Goal: Information Seeking & Learning: Learn about a topic

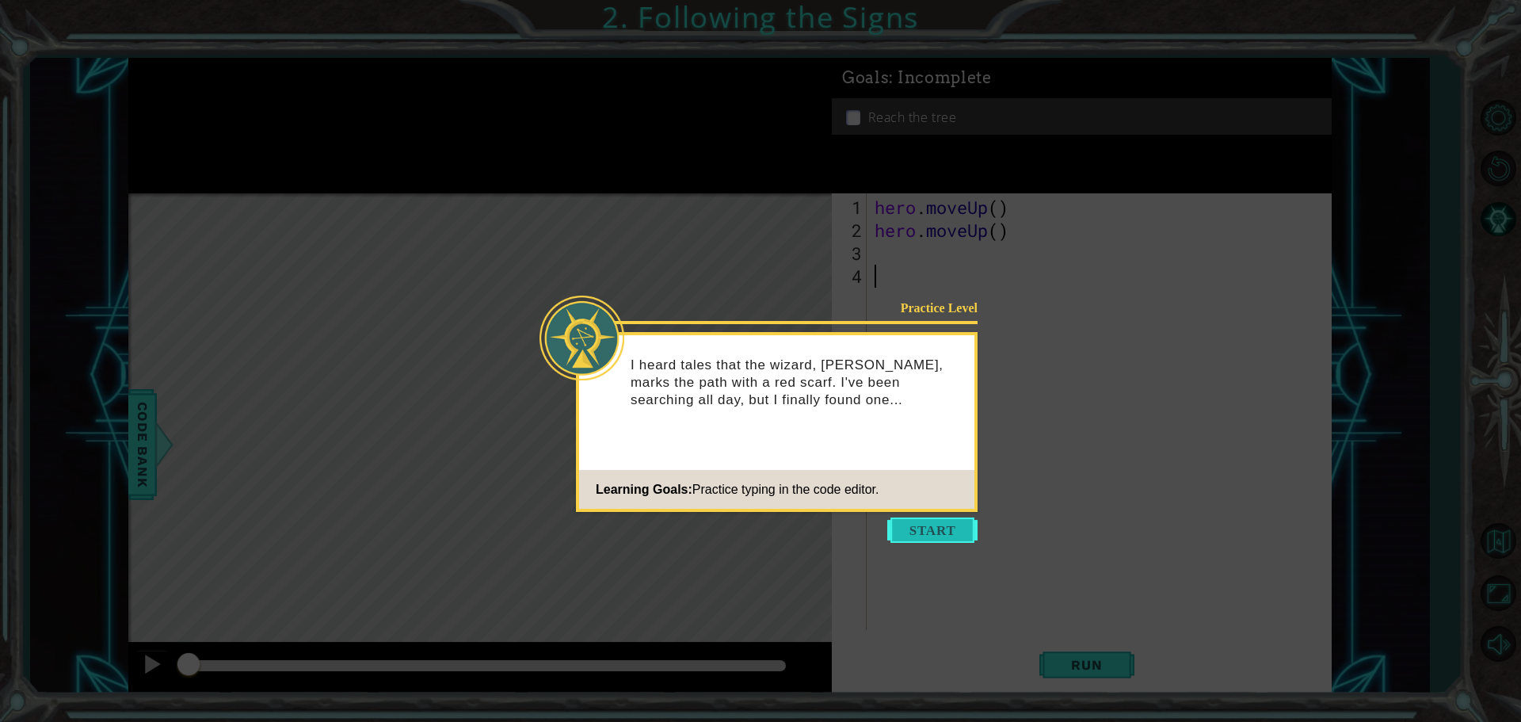
click at [954, 538] on button "Start" at bounding box center [932, 529] width 90 height 25
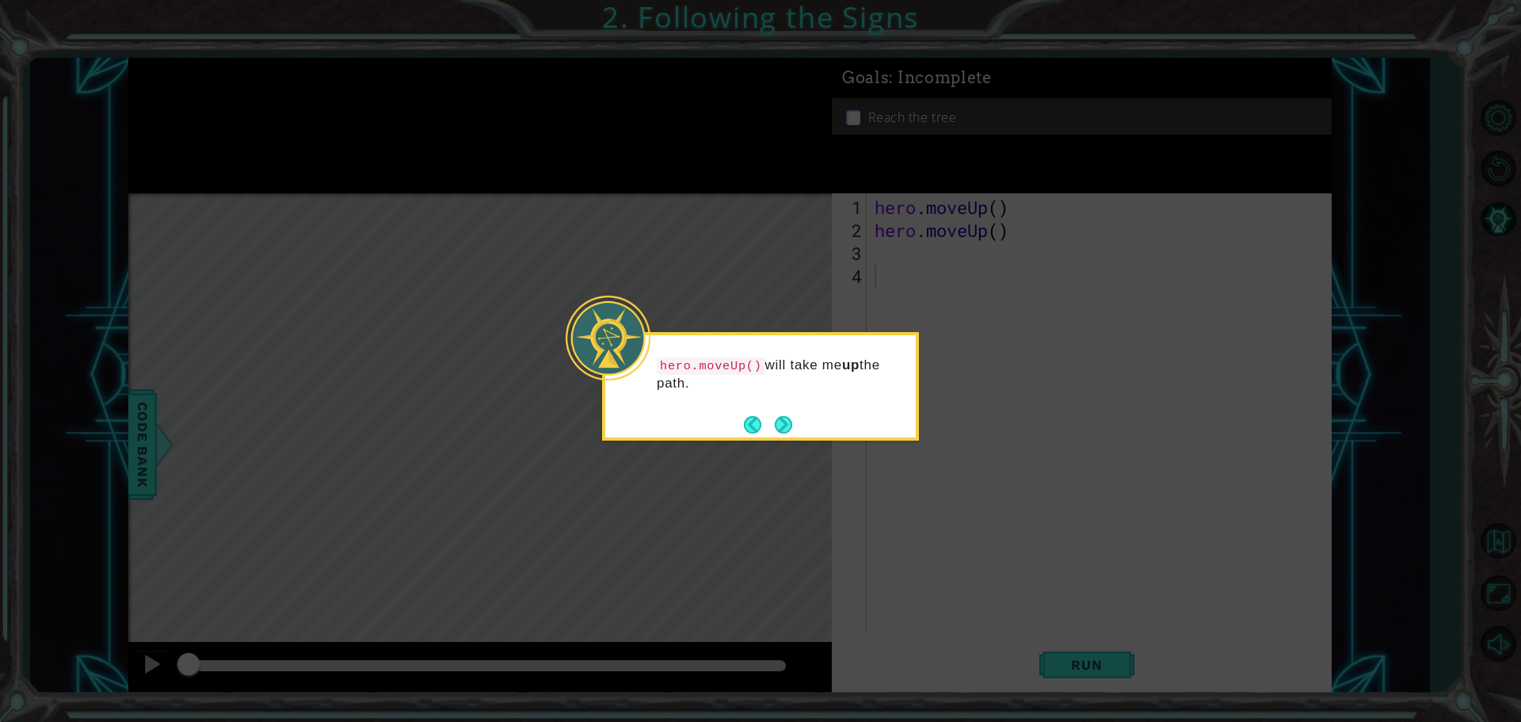
click at [783, 426] on button "Next" at bounding box center [783, 424] width 17 height 17
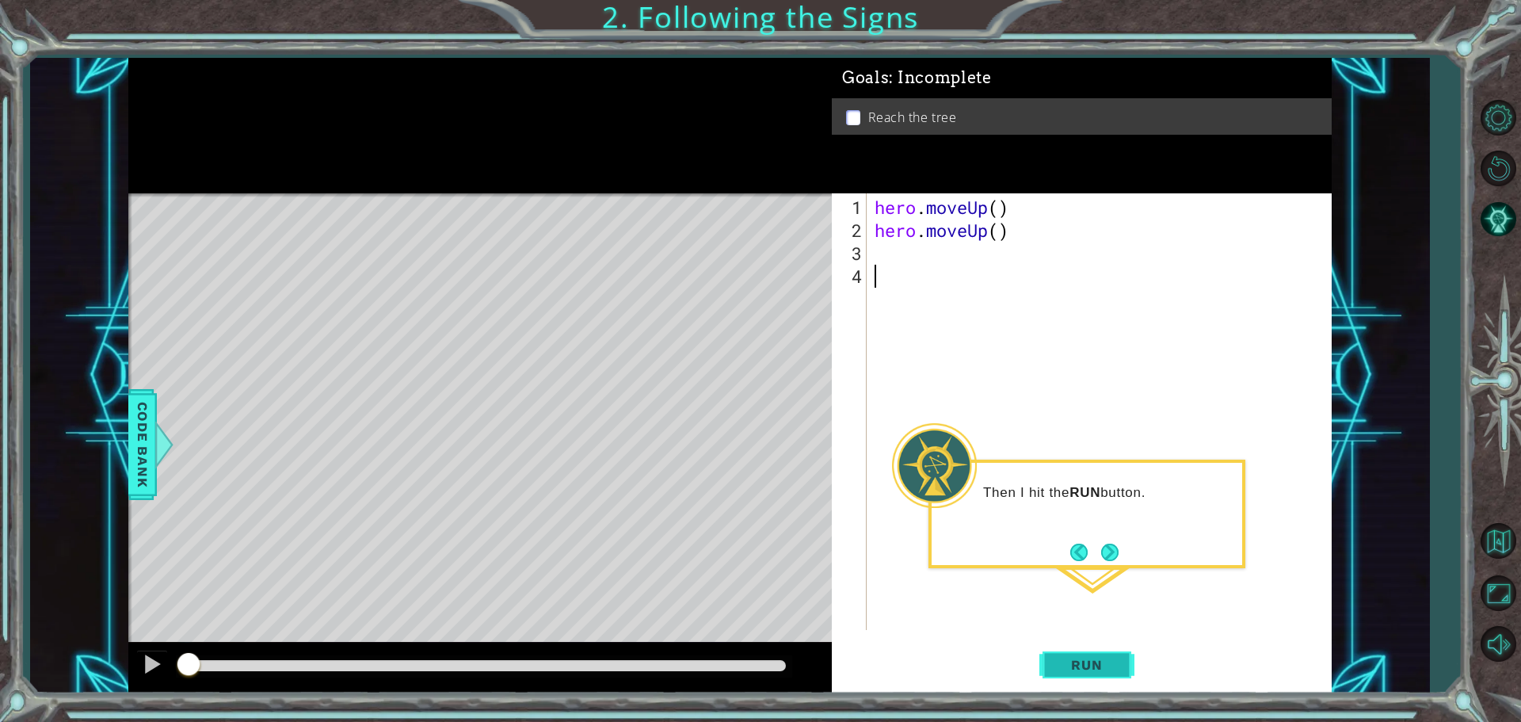
click at [1095, 661] on span "Run" at bounding box center [1086, 665] width 63 height 16
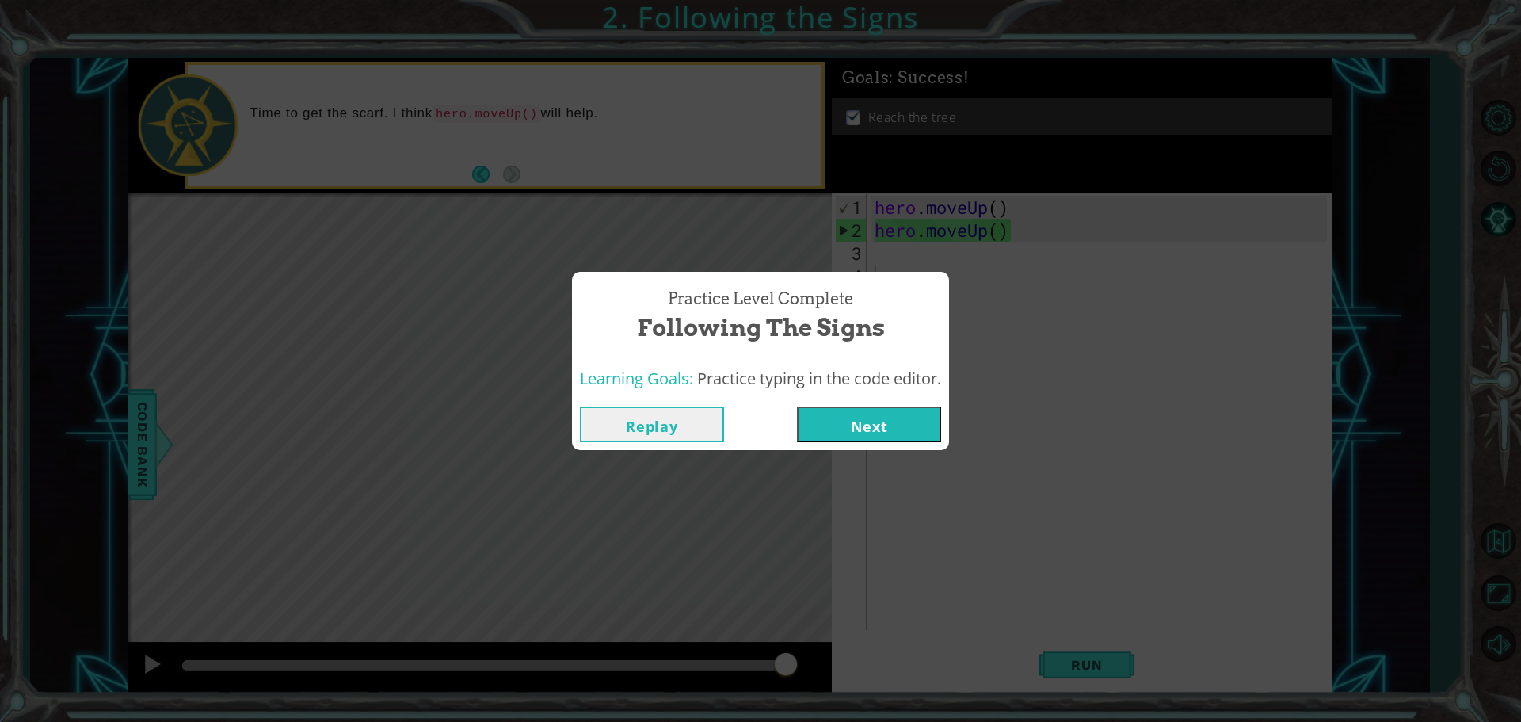
click at [661, 423] on button "Replay" at bounding box center [652, 424] width 144 height 36
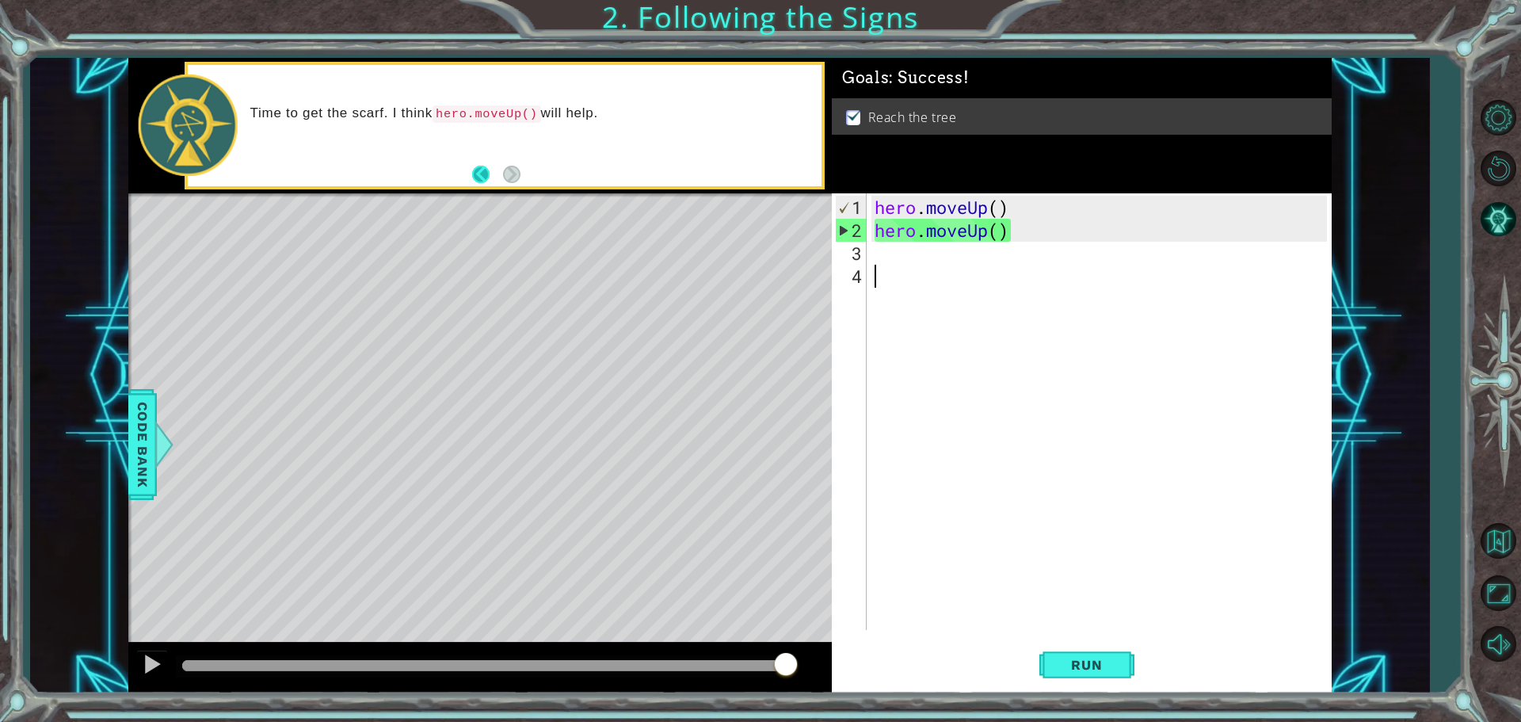
click at [484, 173] on button "Back" at bounding box center [487, 174] width 31 height 17
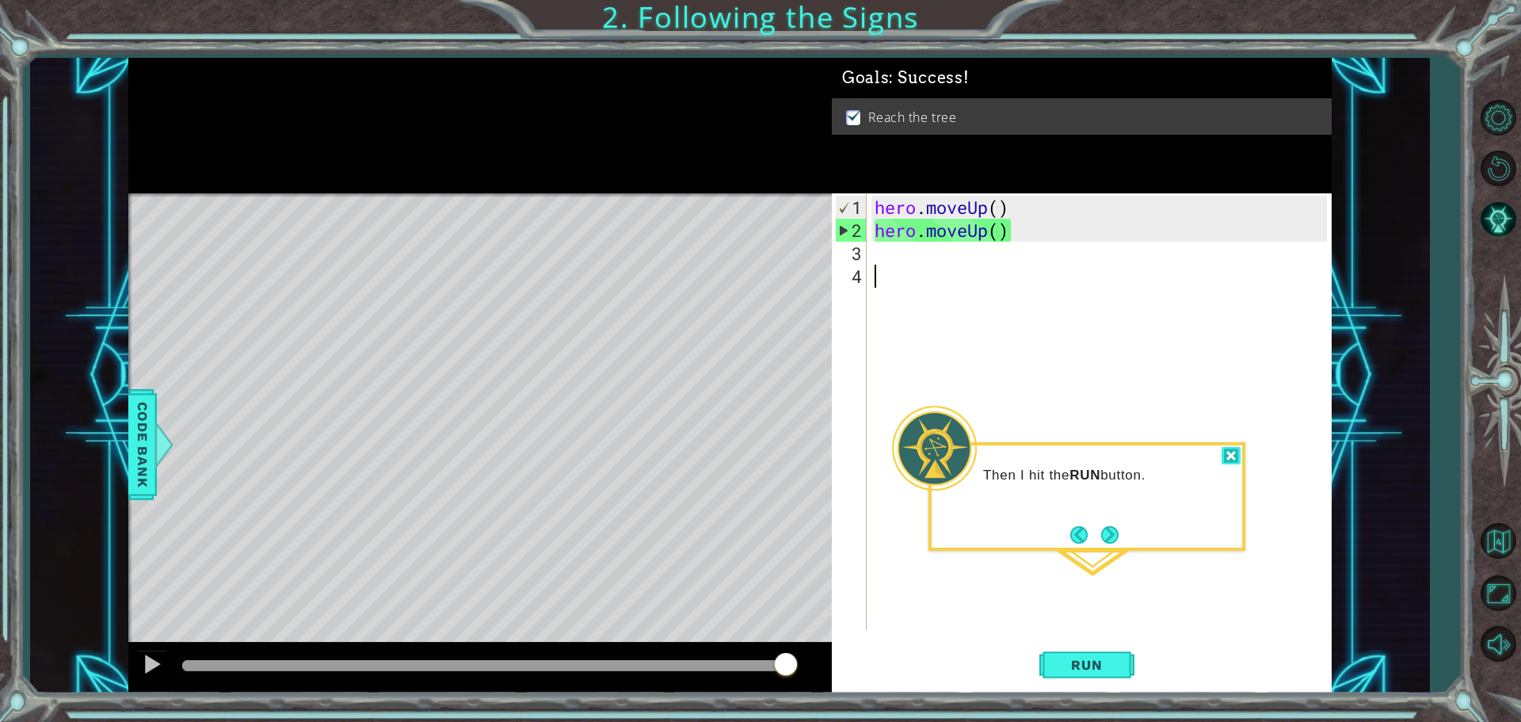
click at [1229, 461] on div at bounding box center [1231, 456] width 19 height 18
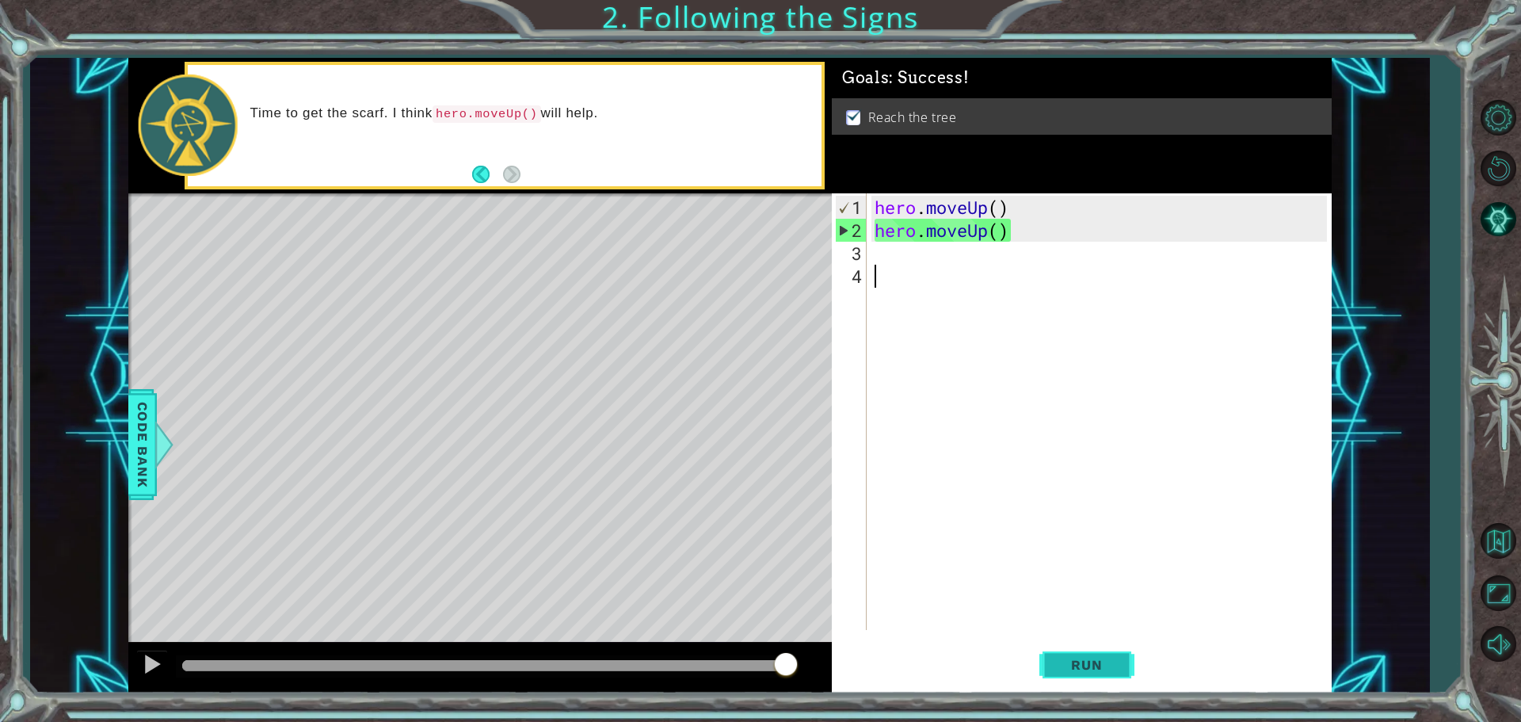
click at [1107, 667] on span "Run" at bounding box center [1086, 665] width 63 height 16
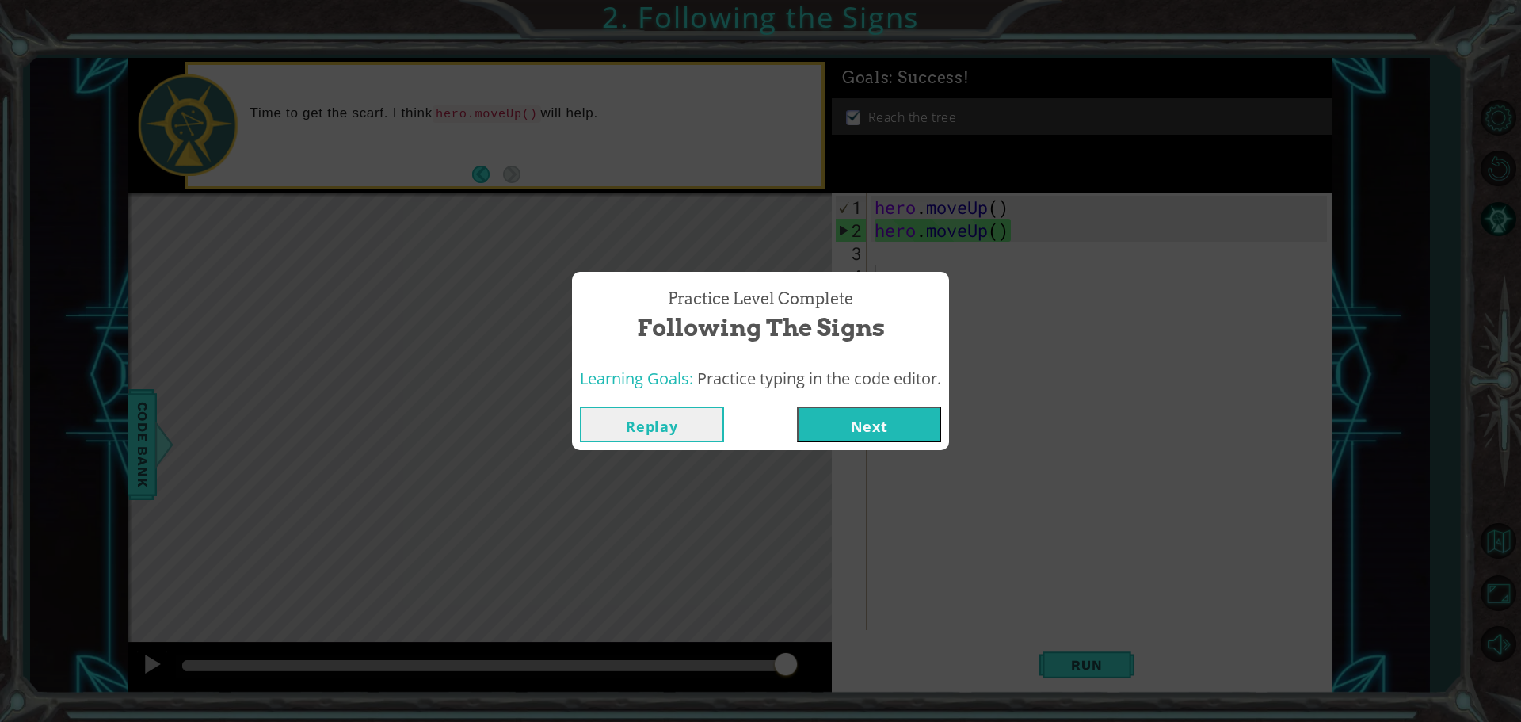
click at [873, 415] on button "Next" at bounding box center [869, 424] width 144 height 36
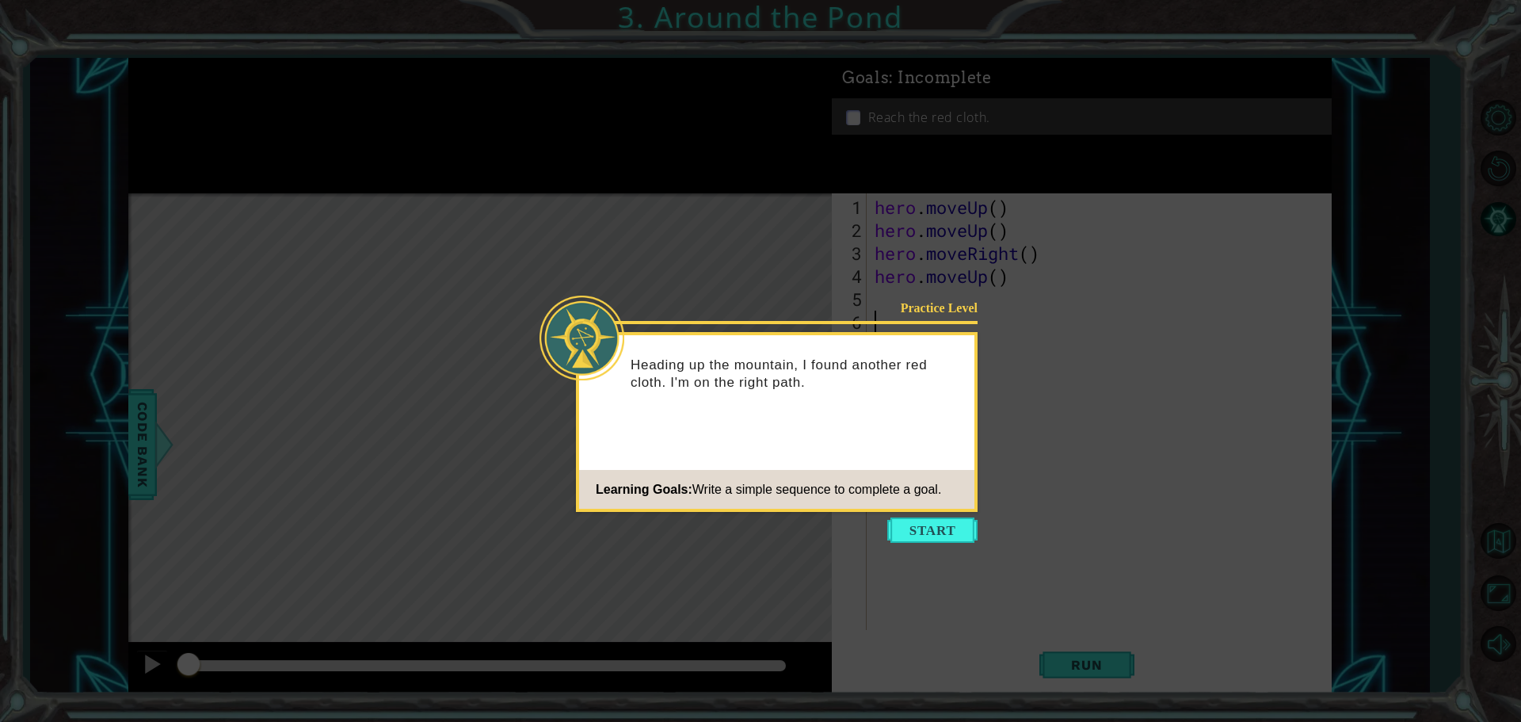
click at [946, 525] on button "Start" at bounding box center [932, 529] width 90 height 25
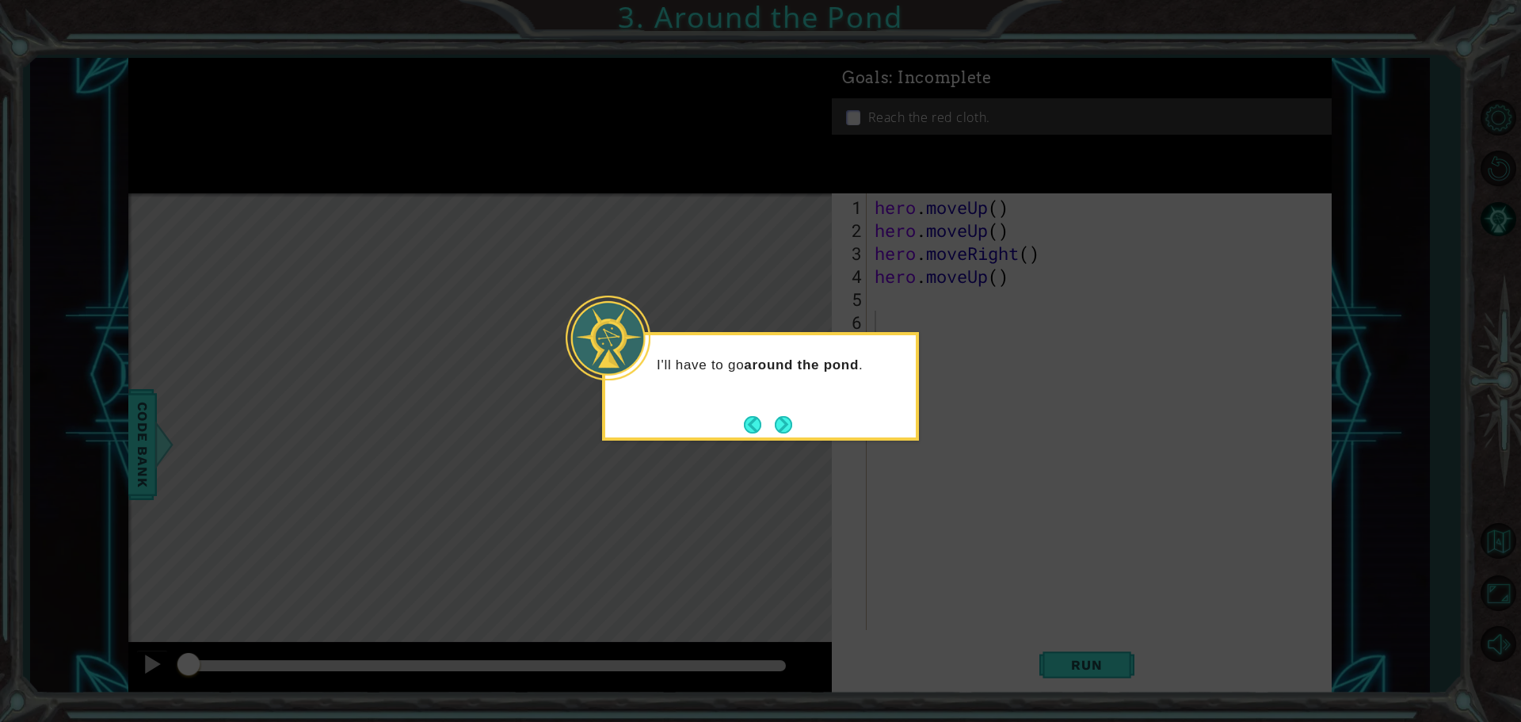
click at [787, 425] on button "Next" at bounding box center [783, 424] width 18 height 18
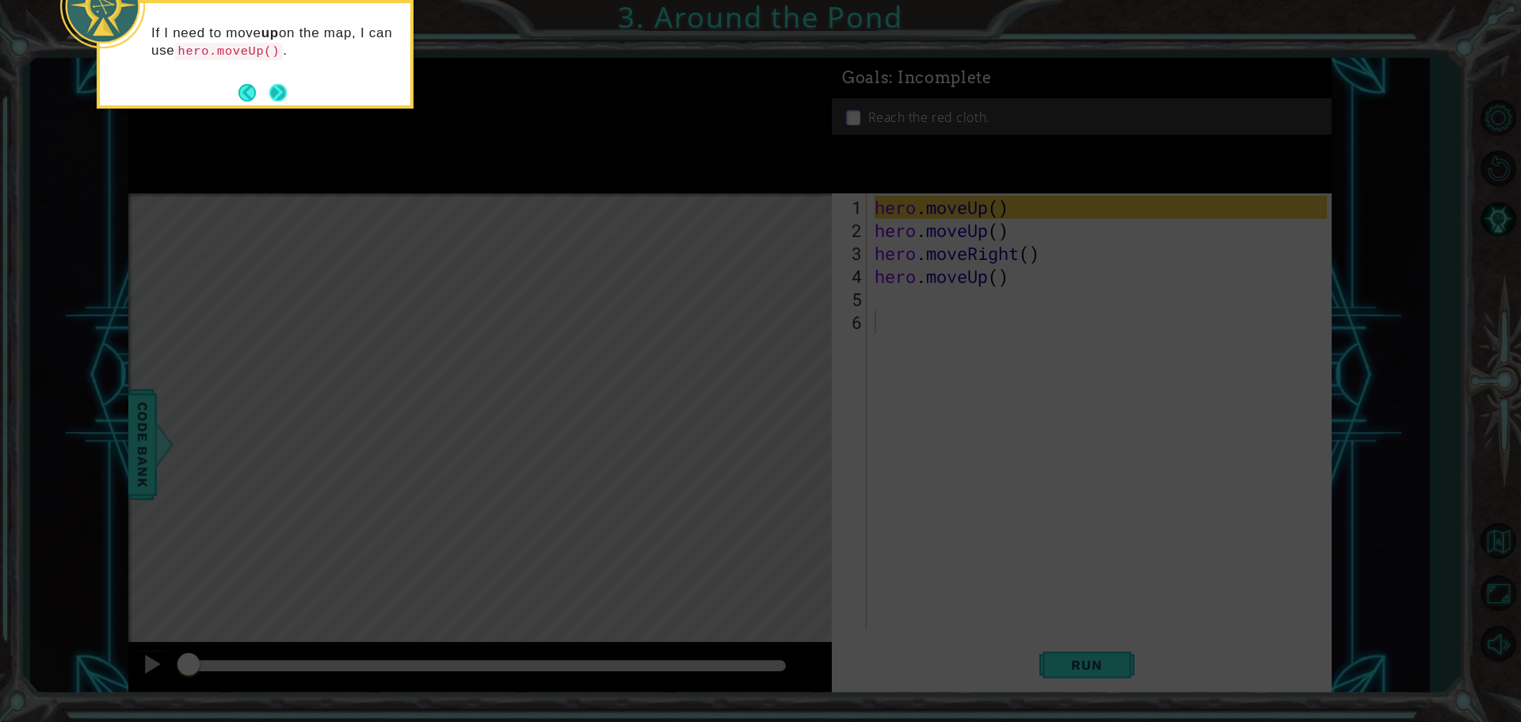
click at [276, 93] on button "Next" at bounding box center [277, 92] width 17 height 17
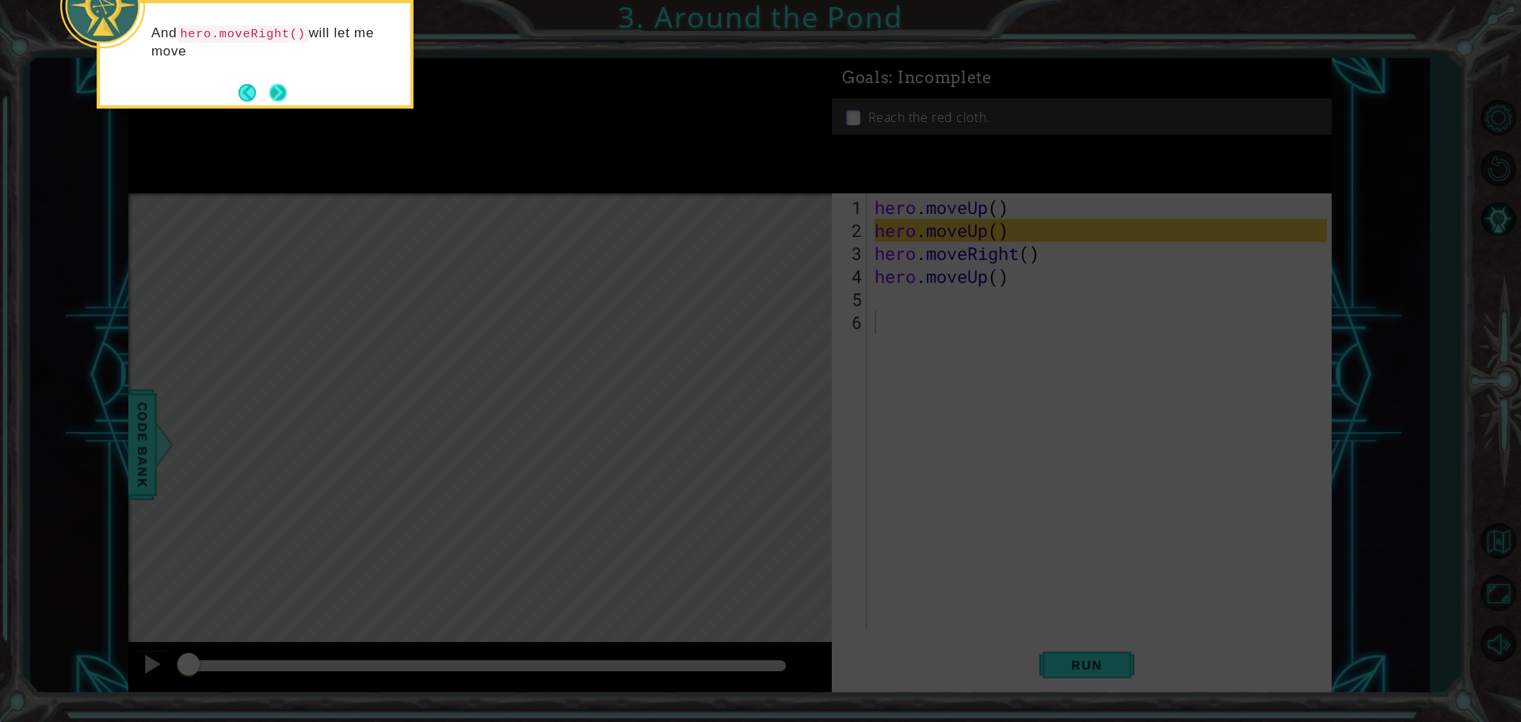
click at [275, 90] on button "Next" at bounding box center [277, 92] width 17 height 17
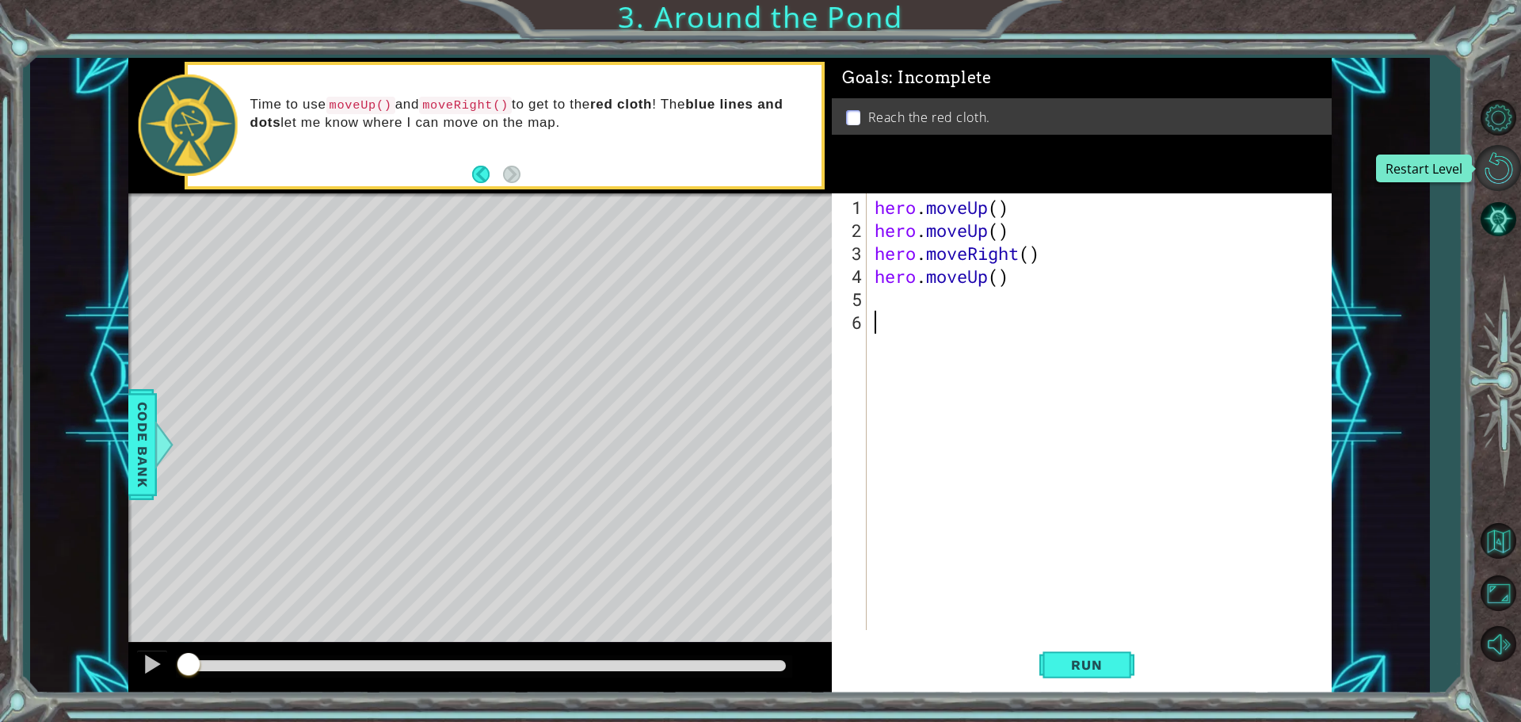
click at [1486, 159] on button "Restart Level" at bounding box center [1498, 168] width 46 height 46
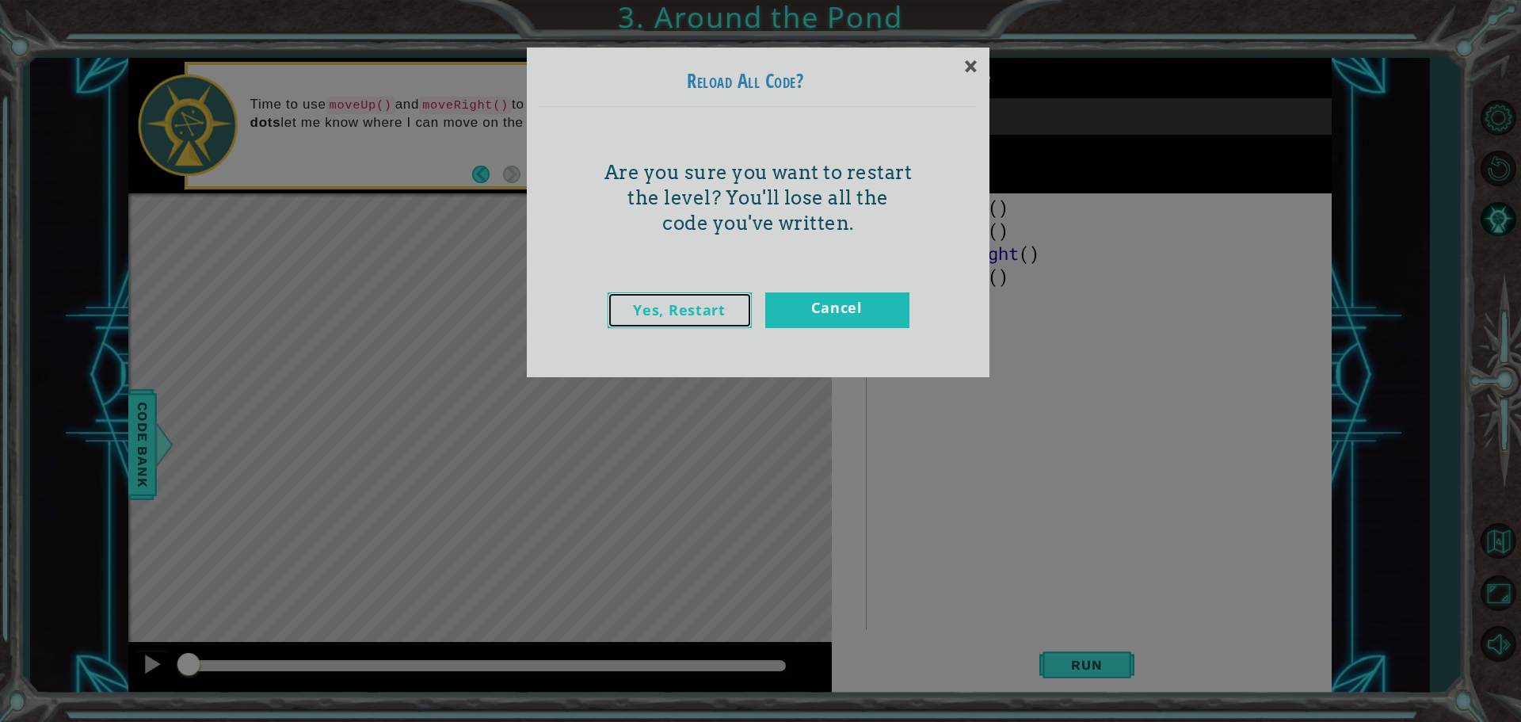
click at [645, 304] on link "Yes, Restart" at bounding box center [680, 310] width 144 height 36
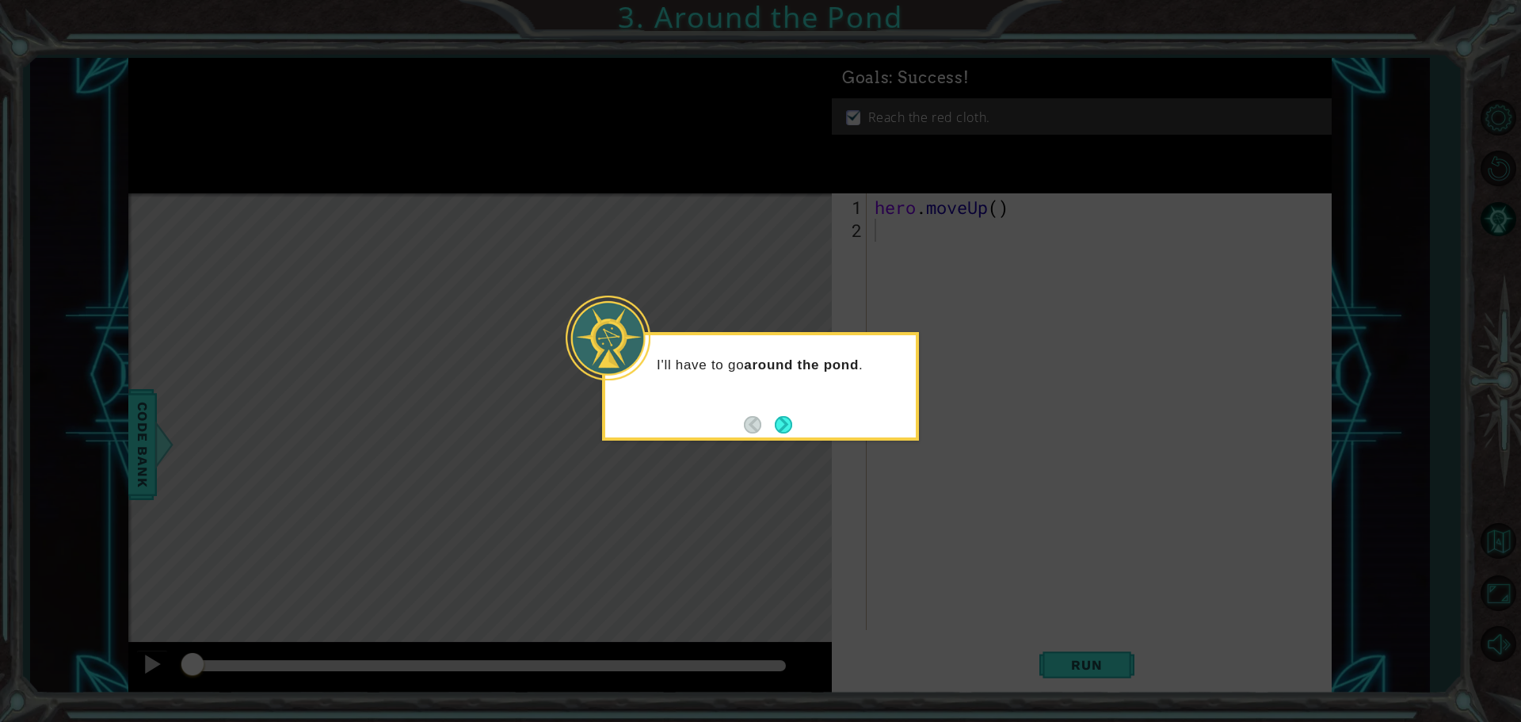
click at [577, 204] on icon at bounding box center [760, 361] width 1521 height 722
click at [782, 425] on button "Next" at bounding box center [783, 424] width 19 height 19
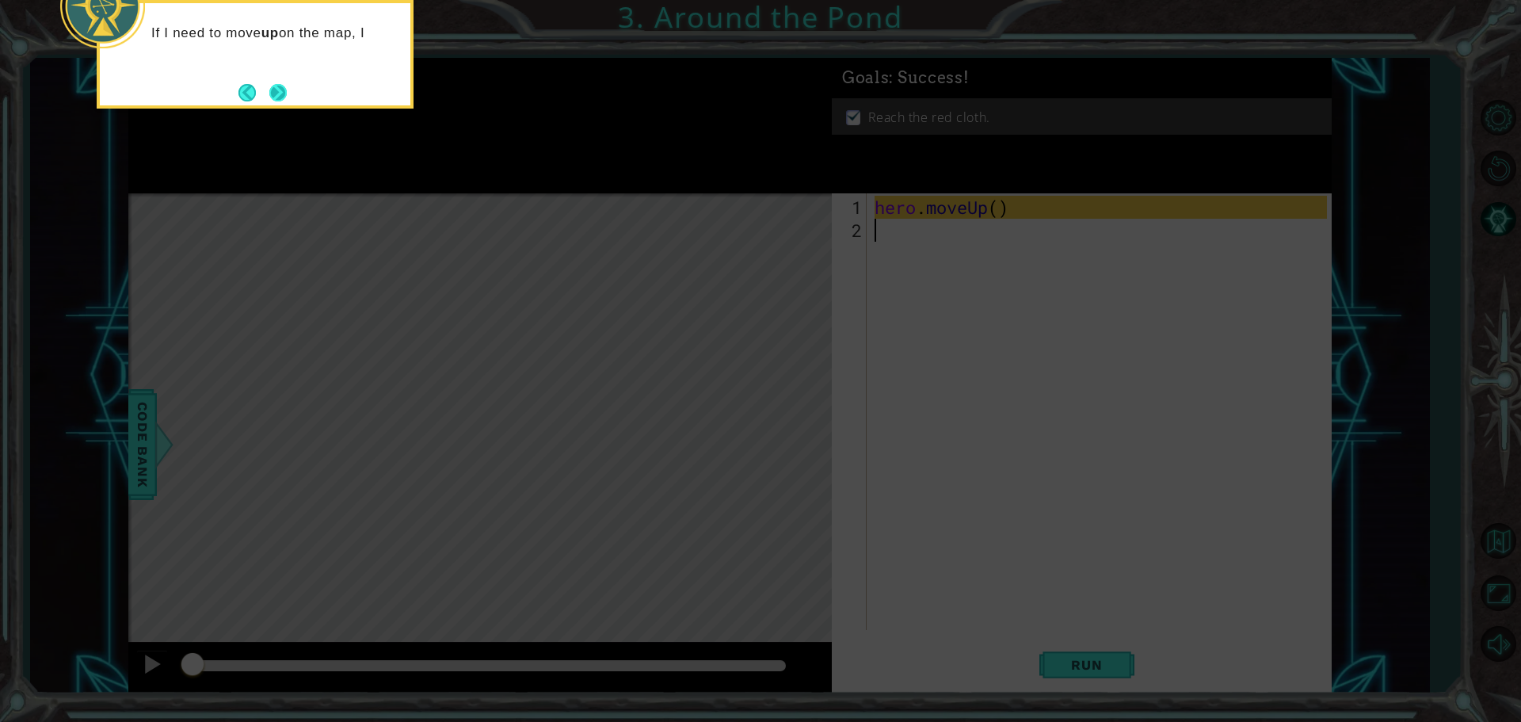
click at [273, 88] on button "Next" at bounding box center [277, 92] width 17 height 17
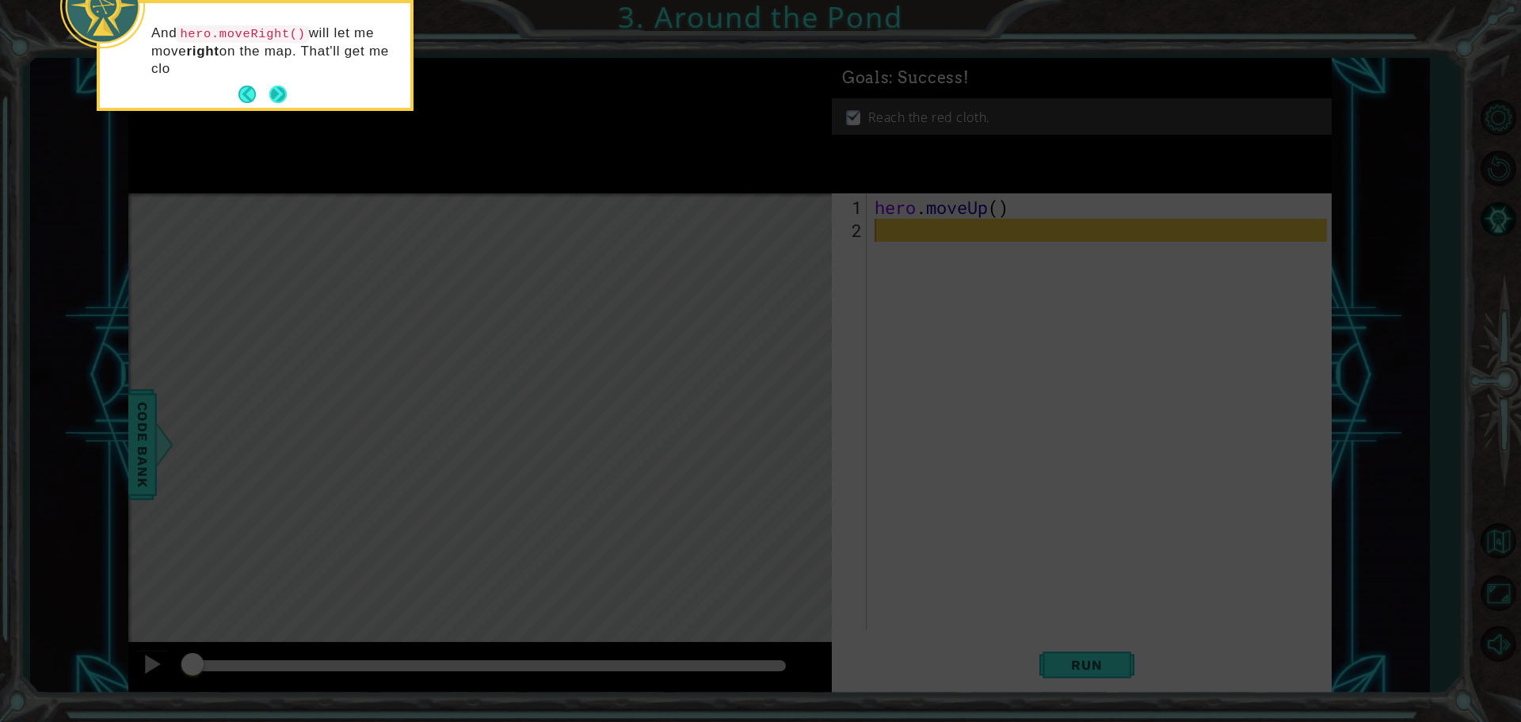
click at [281, 89] on button "Next" at bounding box center [278, 95] width 22 height 22
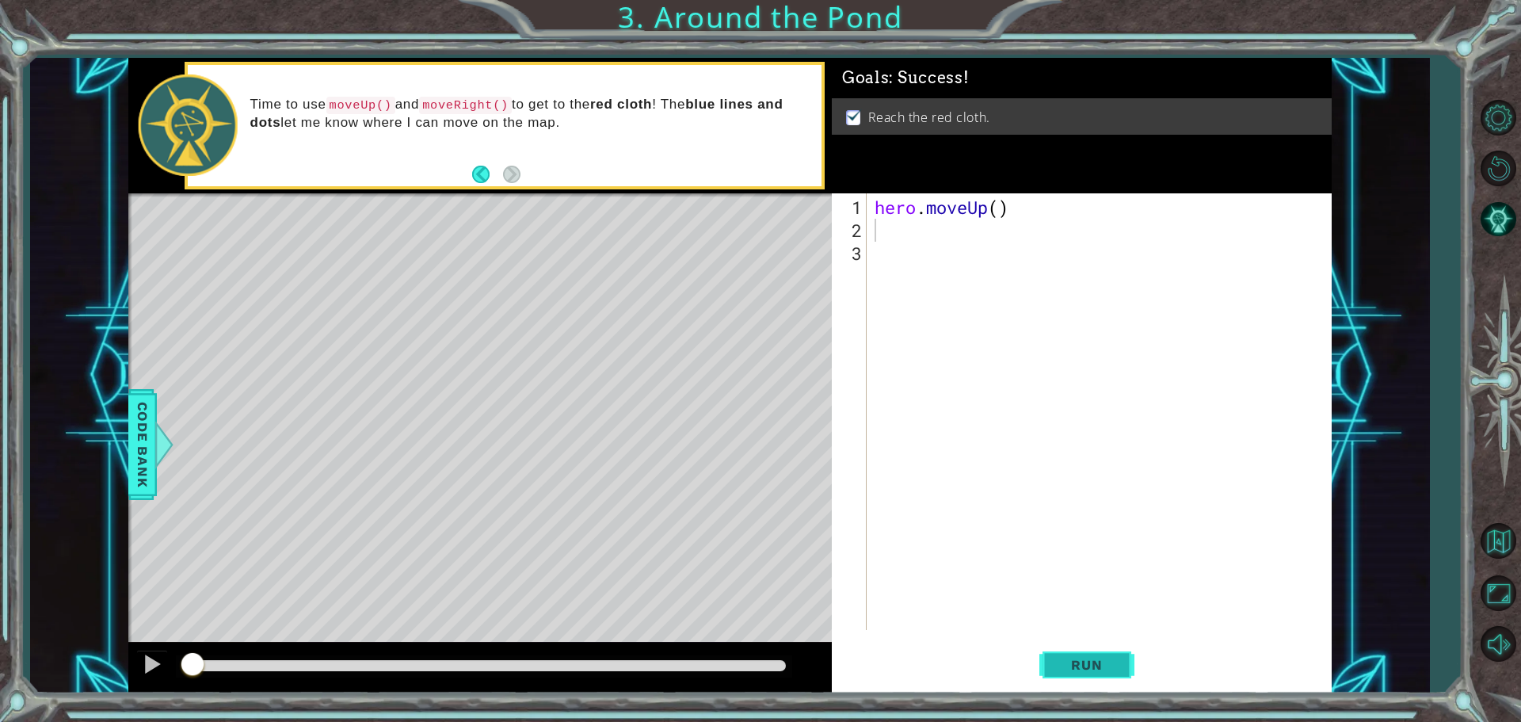
click at [1115, 675] on button "Run" at bounding box center [1086, 664] width 95 height 50
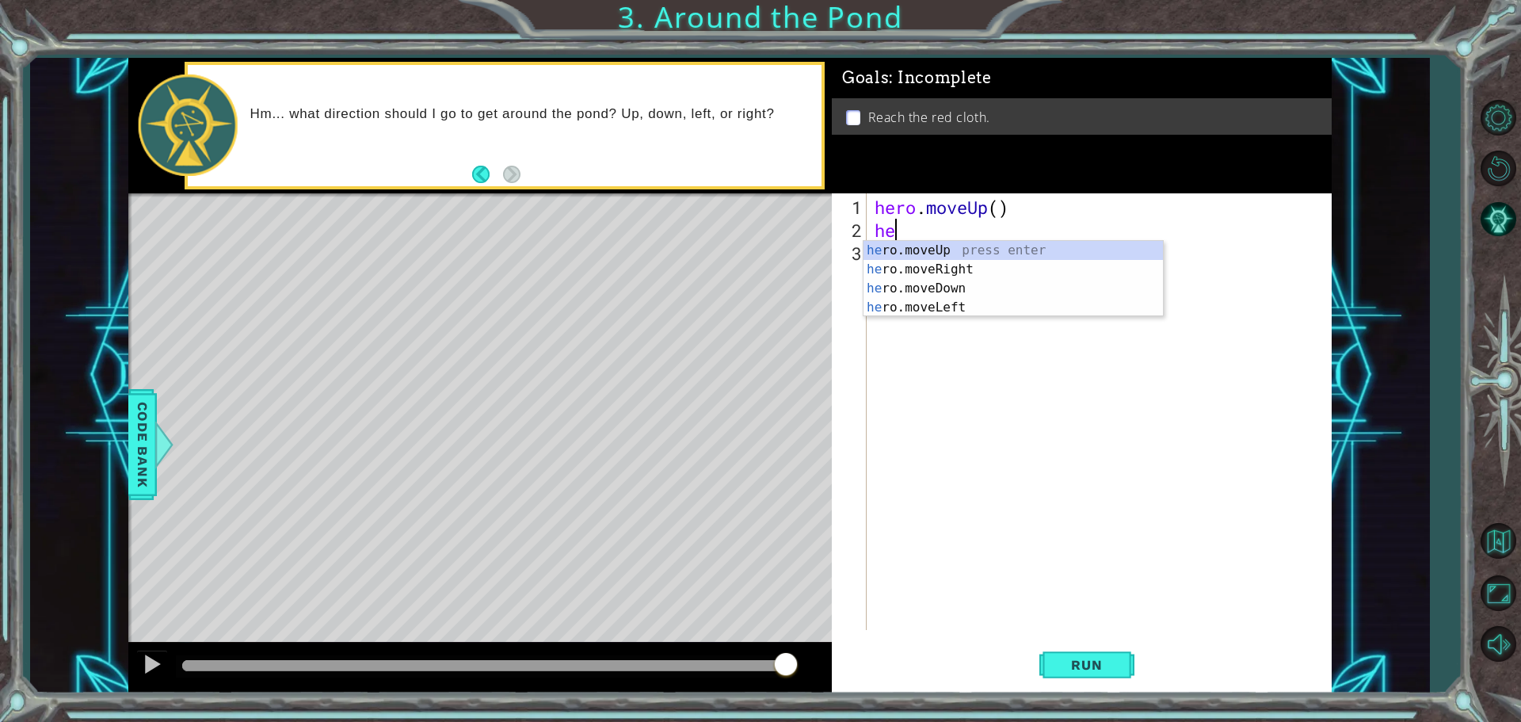
type textarea "her"
click at [908, 269] on div "her o.moveUp press enter her o.moveRight press enter her o.moveDown press enter…" at bounding box center [1012, 298] width 299 height 114
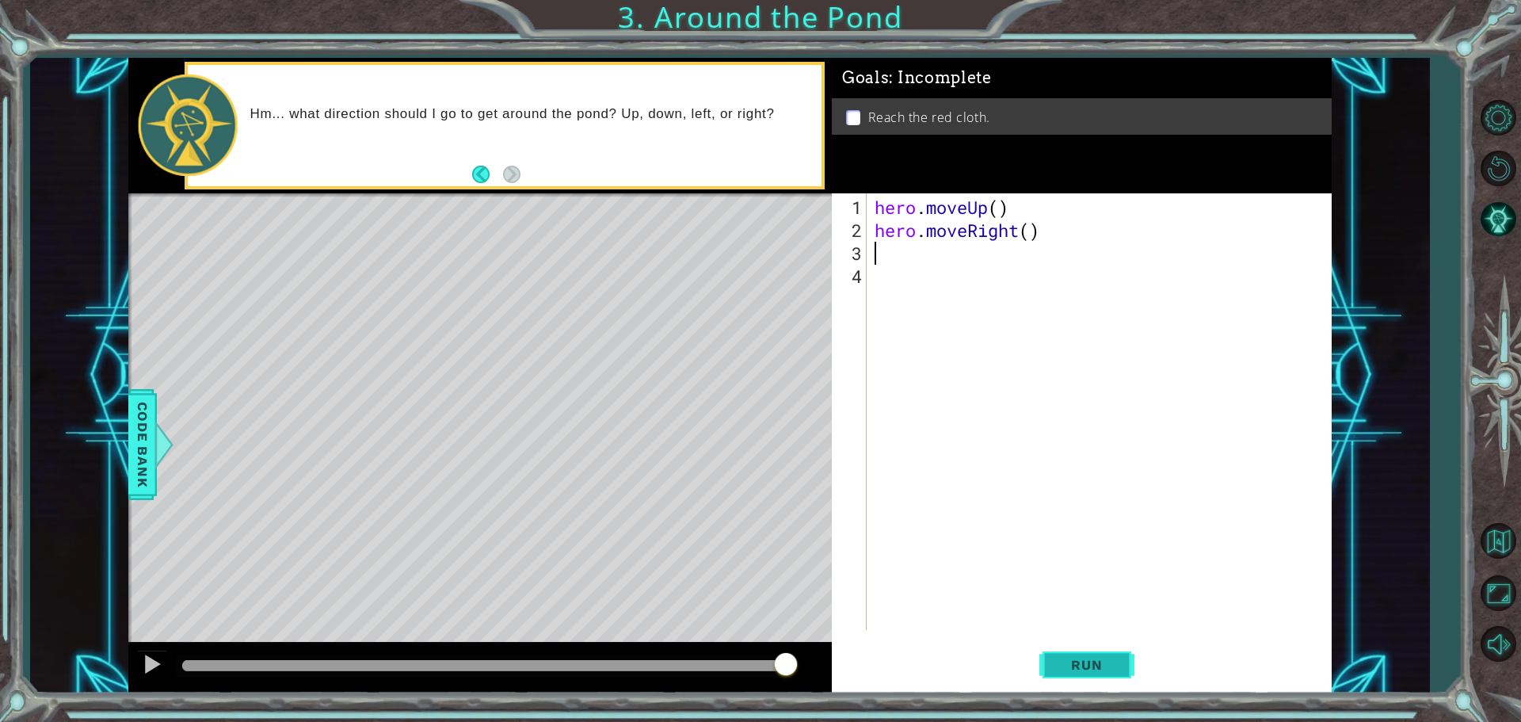
click at [1102, 666] on span "Run" at bounding box center [1086, 665] width 63 height 16
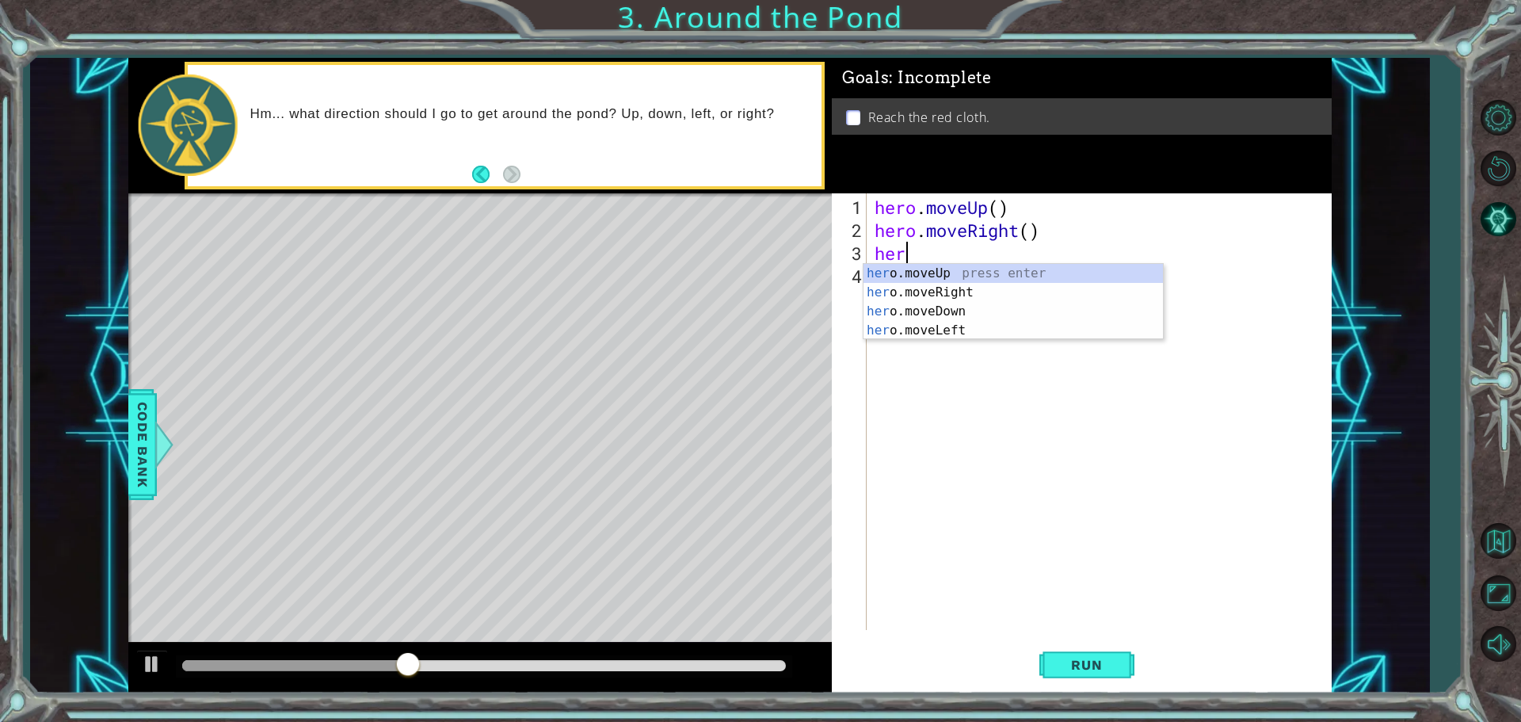
type textarea "hero"
click at [928, 270] on div "hero .moveUp press enter hero .moveRight press enter hero .moveDown press enter…" at bounding box center [1012, 321] width 299 height 114
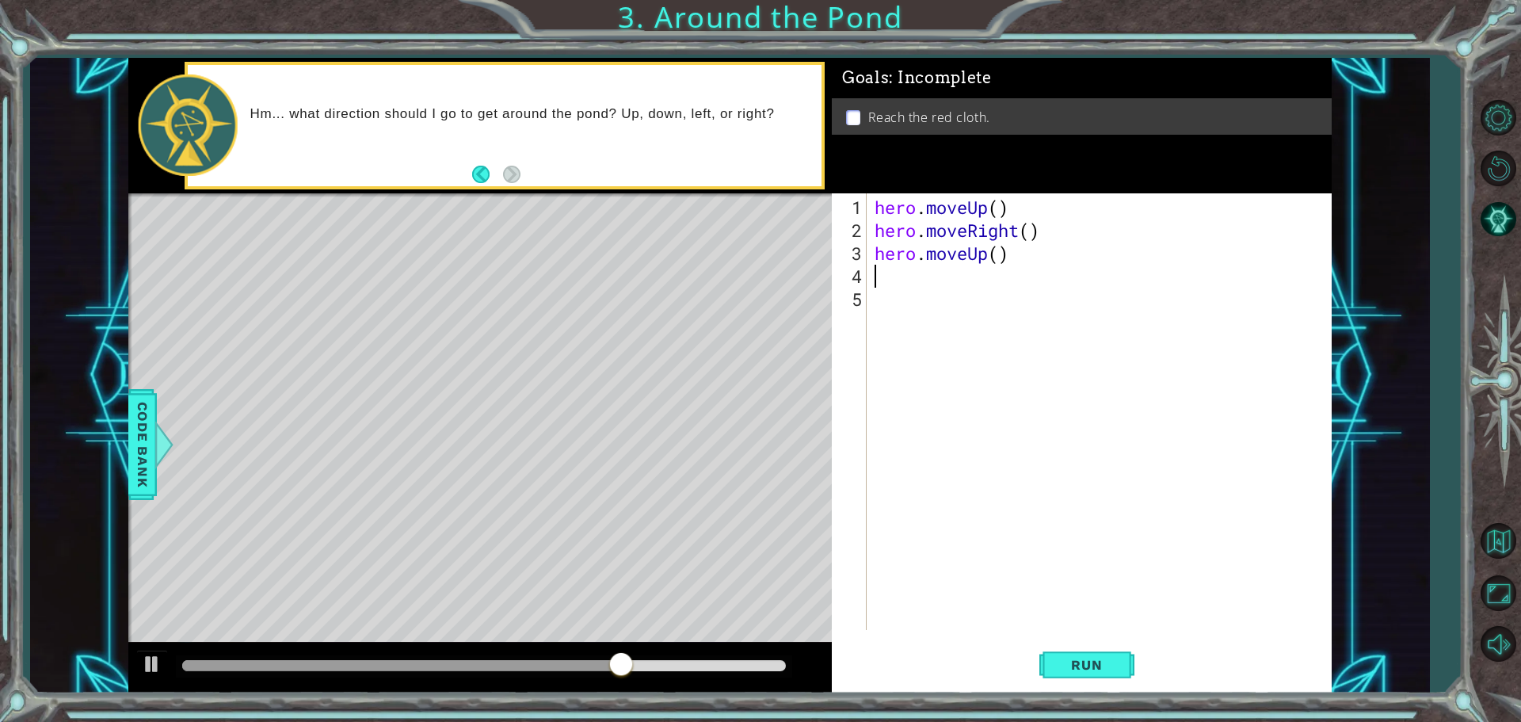
scroll to position [0, 0]
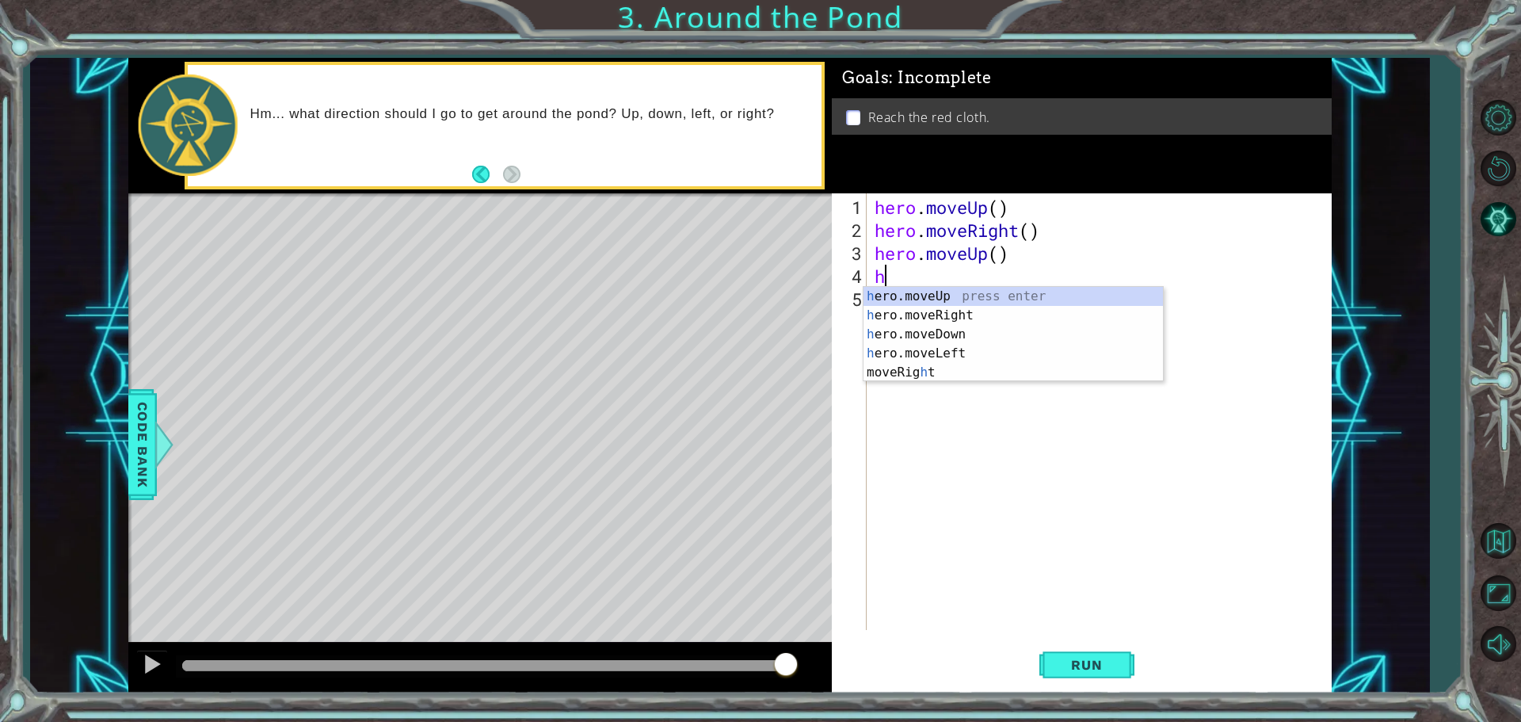
type textarea "hero"
click at [952, 295] on div "hero .moveUp press enter hero .moveRight press enter hero .moveDown press enter…" at bounding box center [1012, 344] width 299 height 114
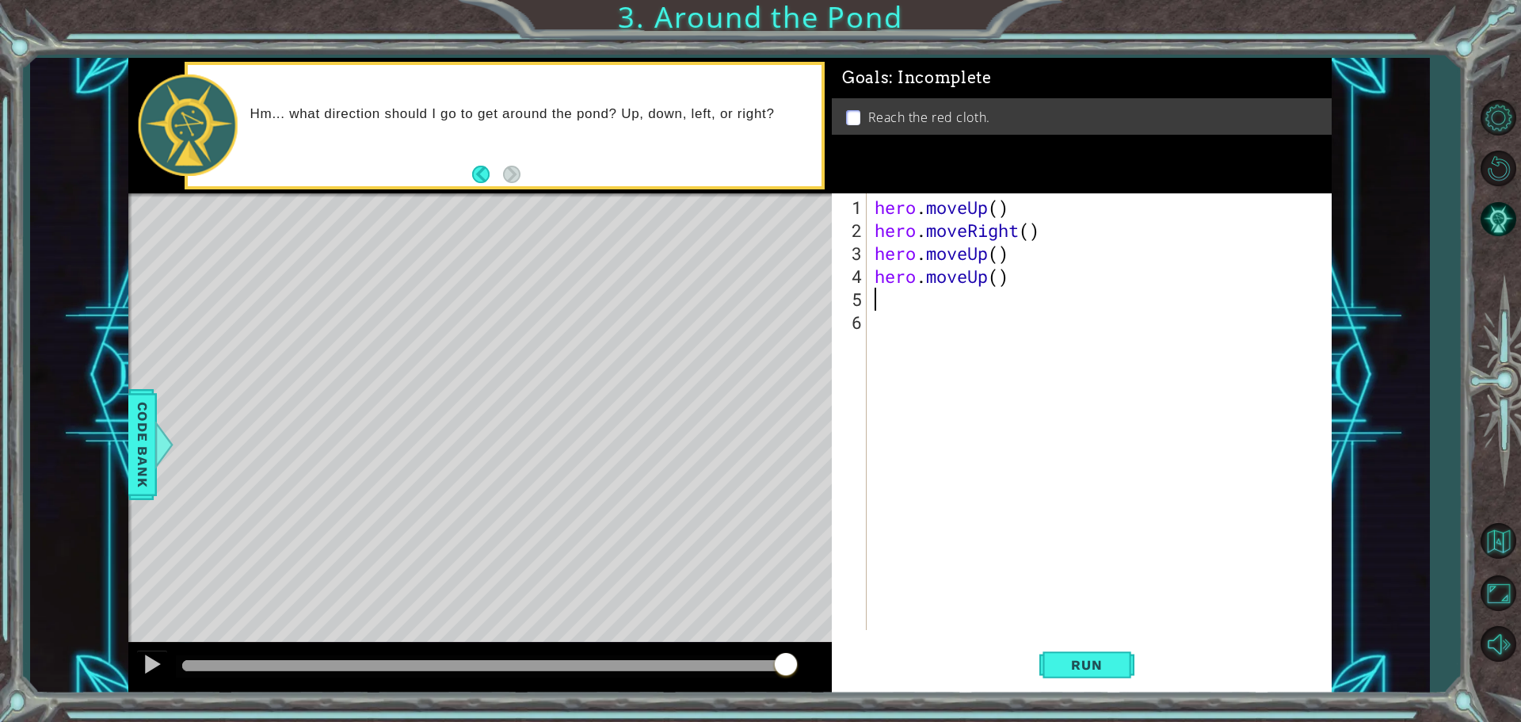
scroll to position [0, 0]
click at [1062, 663] on span "Run" at bounding box center [1086, 665] width 63 height 16
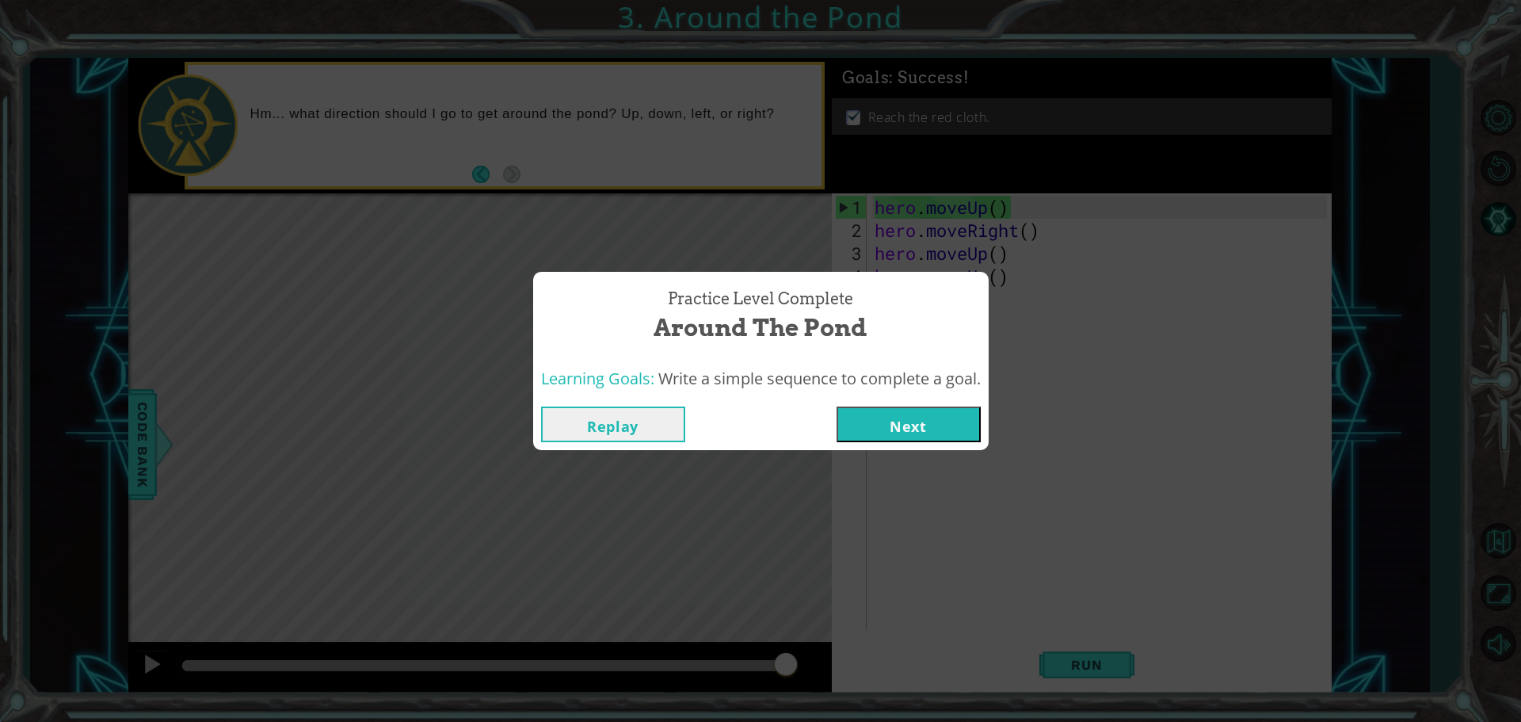
click at [919, 428] on button "Next" at bounding box center [909, 424] width 144 height 36
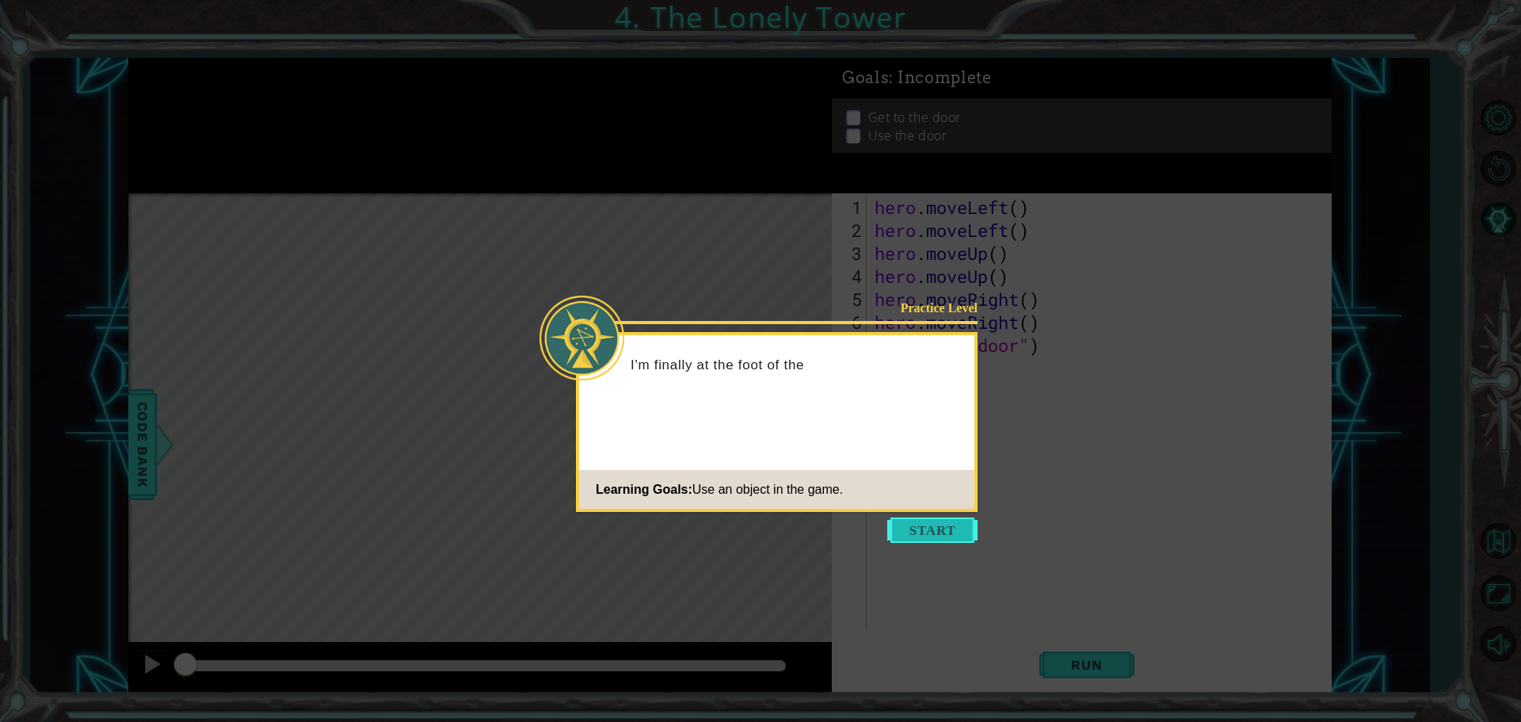
click at [936, 529] on button "Start" at bounding box center [932, 529] width 90 height 25
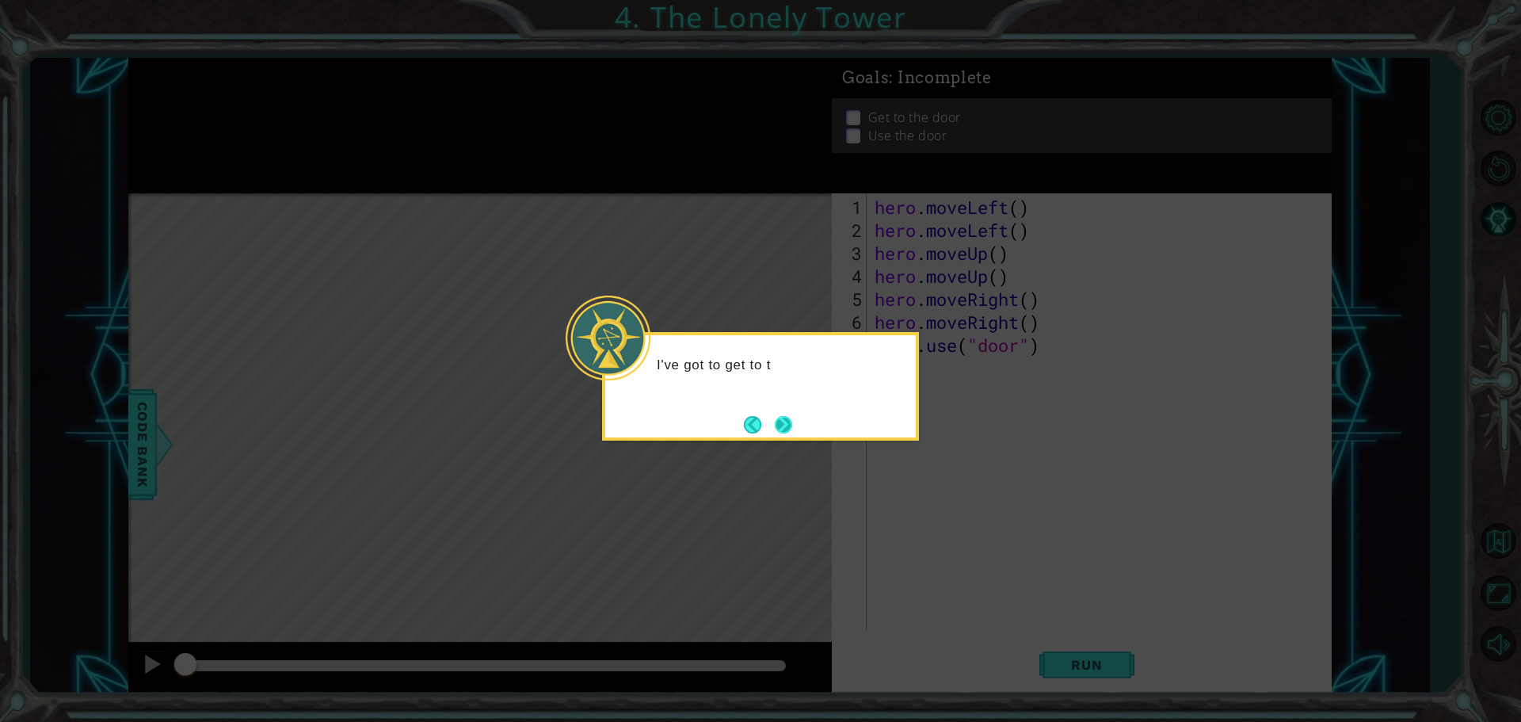
click at [788, 422] on button "Next" at bounding box center [783, 424] width 17 height 17
click at [791, 427] on button "Next" at bounding box center [783, 424] width 17 height 17
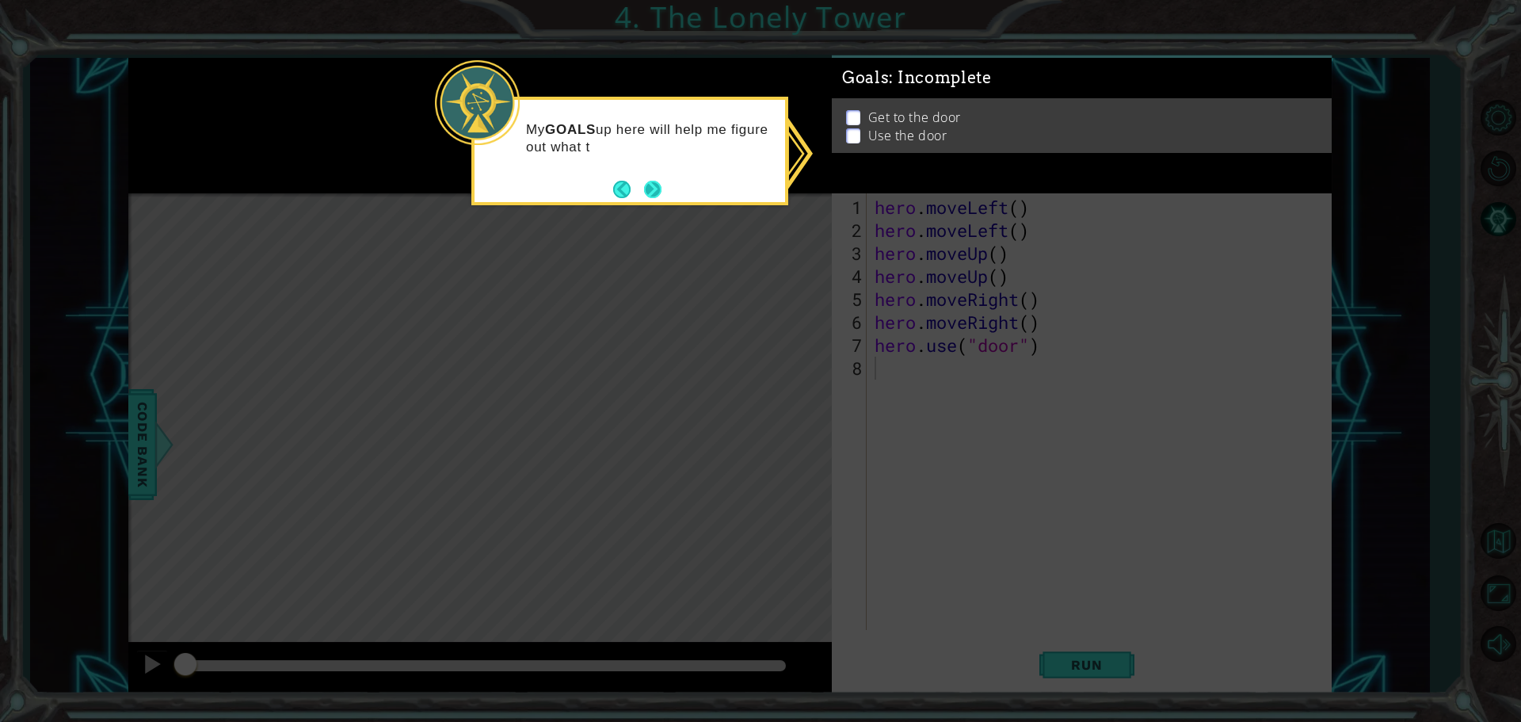
drag, startPoint x: 651, startPoint y: 192, endPoint x: 701, endPoint y: 204, distance: 51.3
click at [653, 192] on button "Next" at bounding box center [652, 189] width 17 height 17
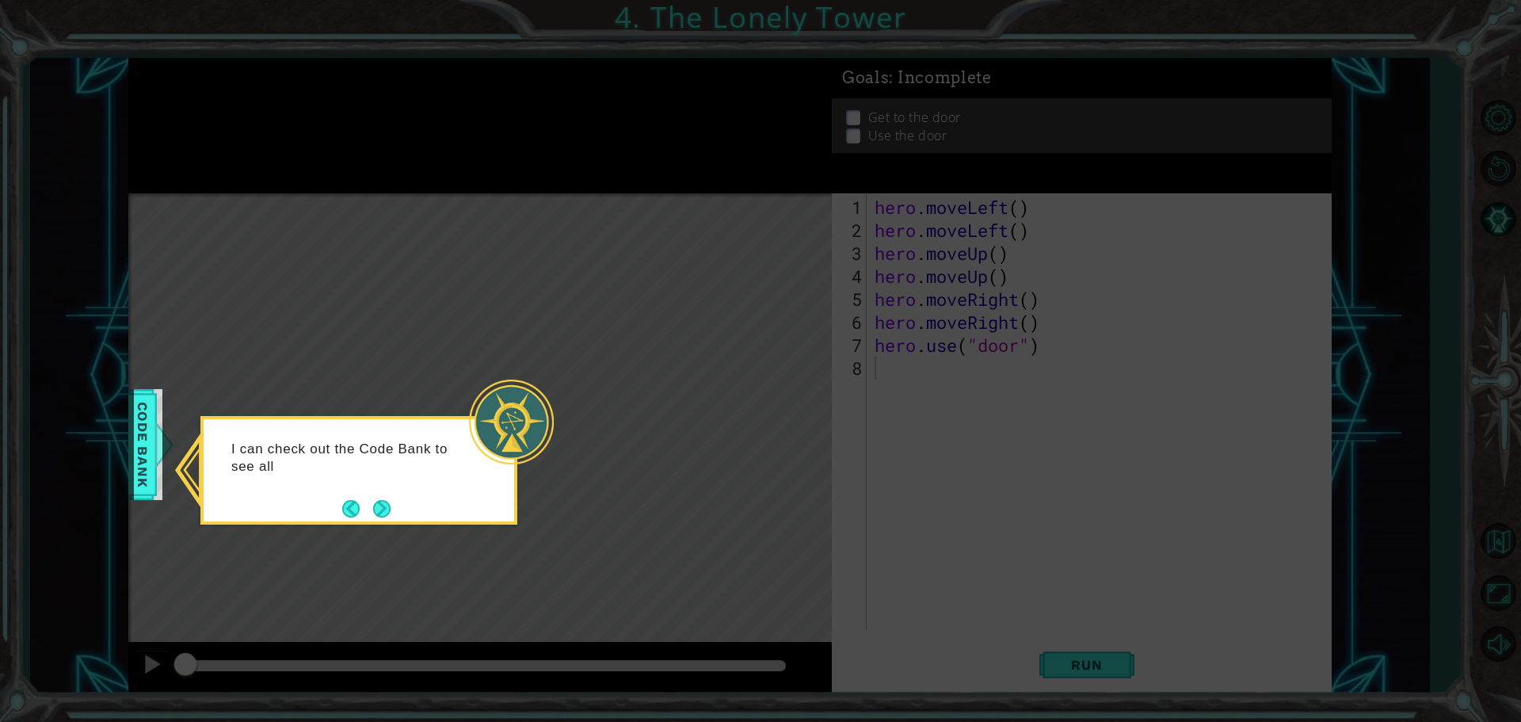
click at [382, 508] on button "Next" at bounding box center [381, 508] width 17 height 17
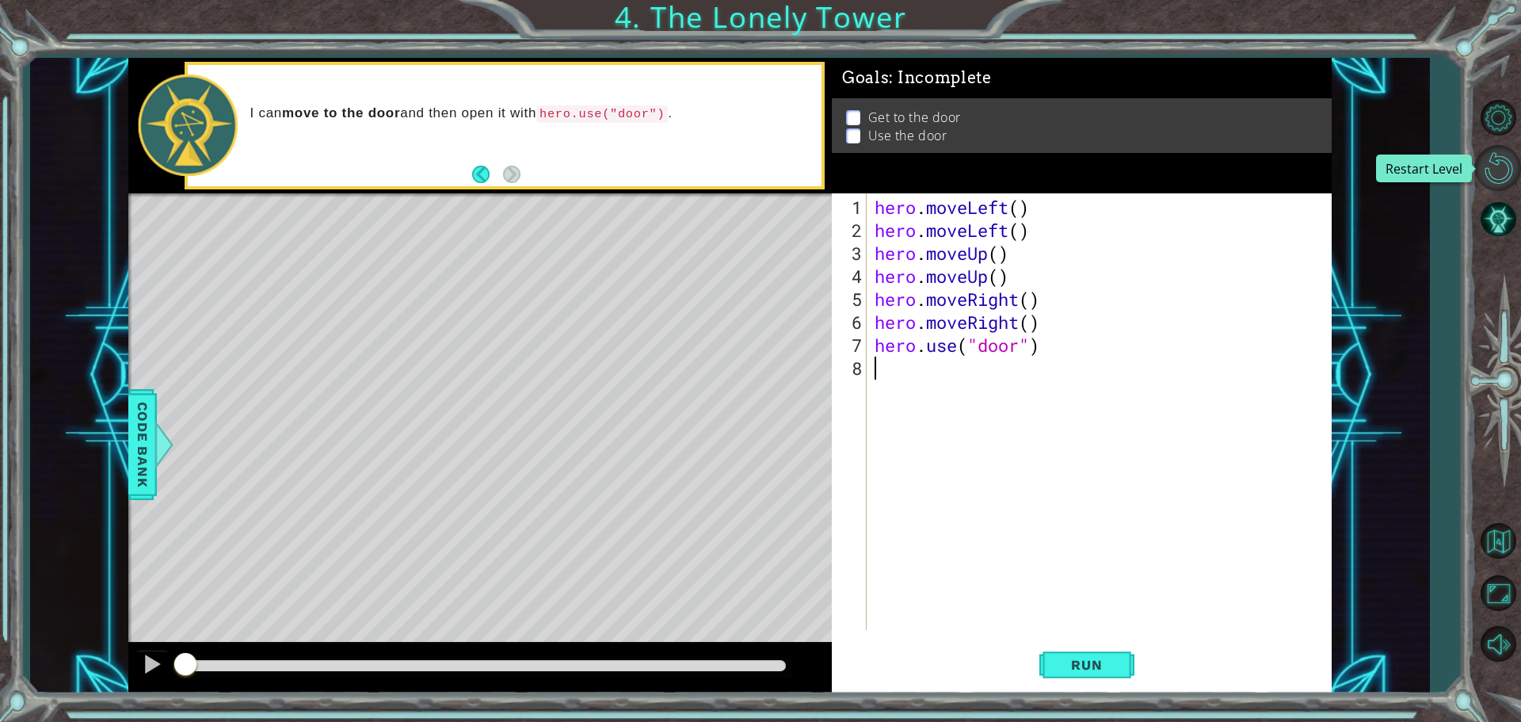
click at [1508, 165] on button "Restart Level" at bounding box center [1498, 168] width 46 height 46
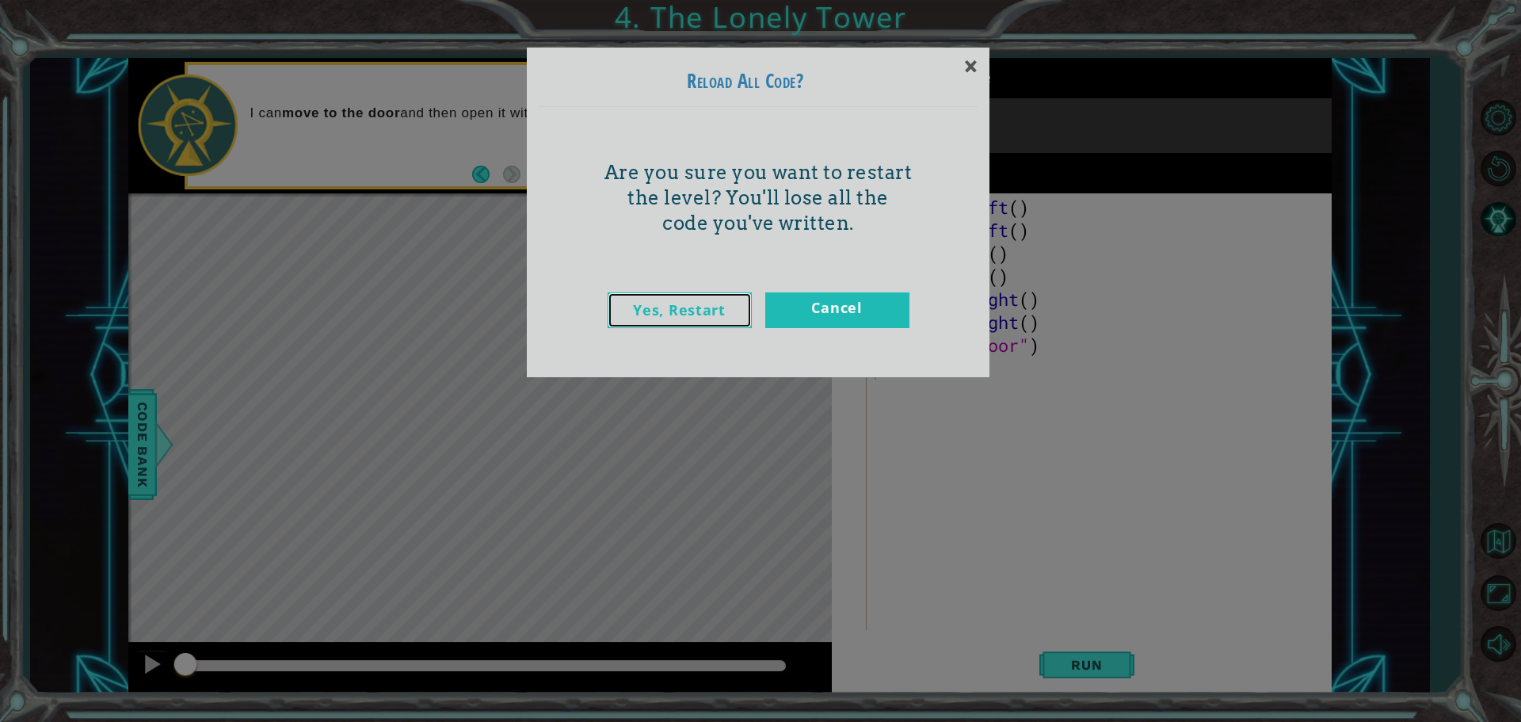
click at [685, 300] on link "Yes, Restart" at bounding box center [680, 310] width 144 height 36
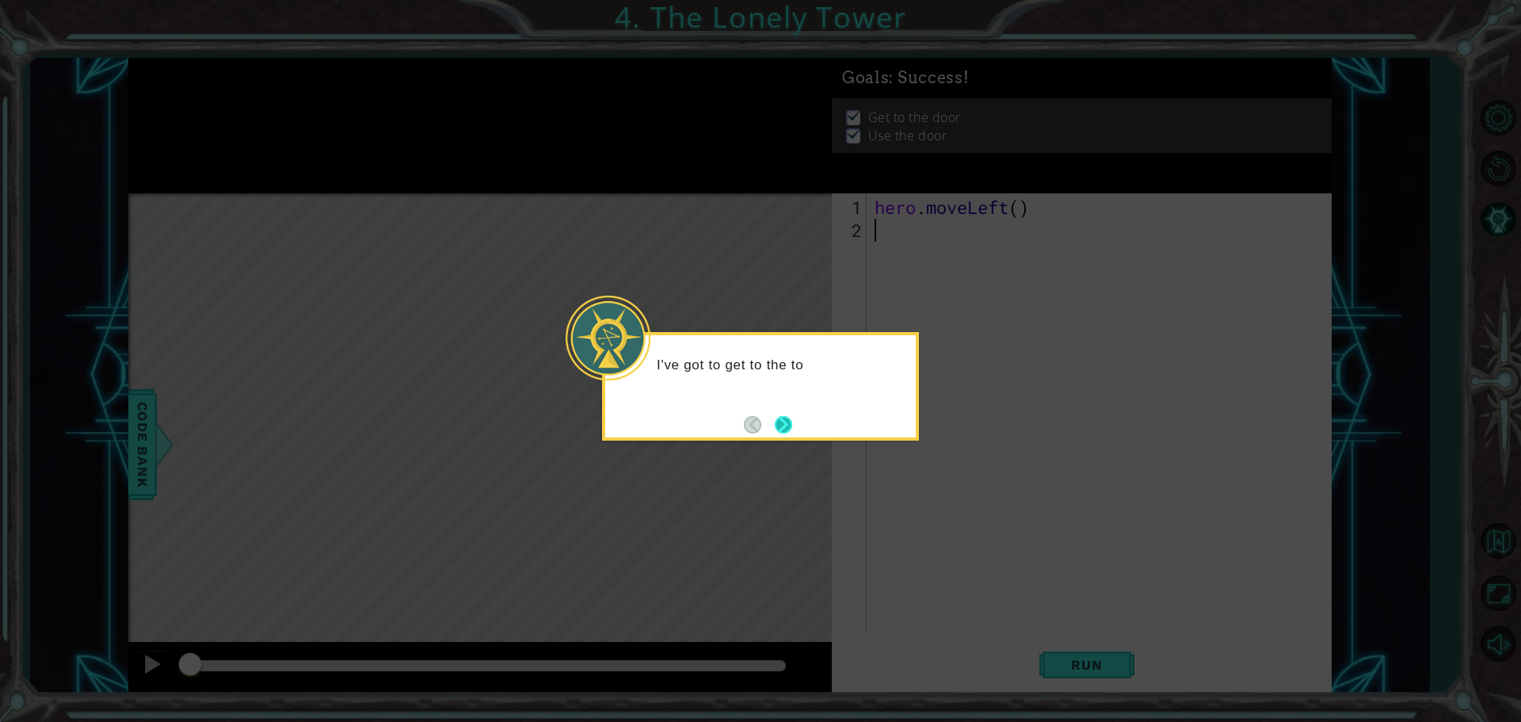
click at [776, 422] on button "Next" at bounding box center [783, 424] width 17 height 17
drag, startPoint x: 775, startPoint y: 411, endPoint x: 779, endPoint y: 425, distance: 15.0
click at [776, 421] on div "Then how do I" at bounding box center [760, 386] width 317 height 109
click at [781, 423] on button "Next" at bounding box center [783, 424] width 17 height 17
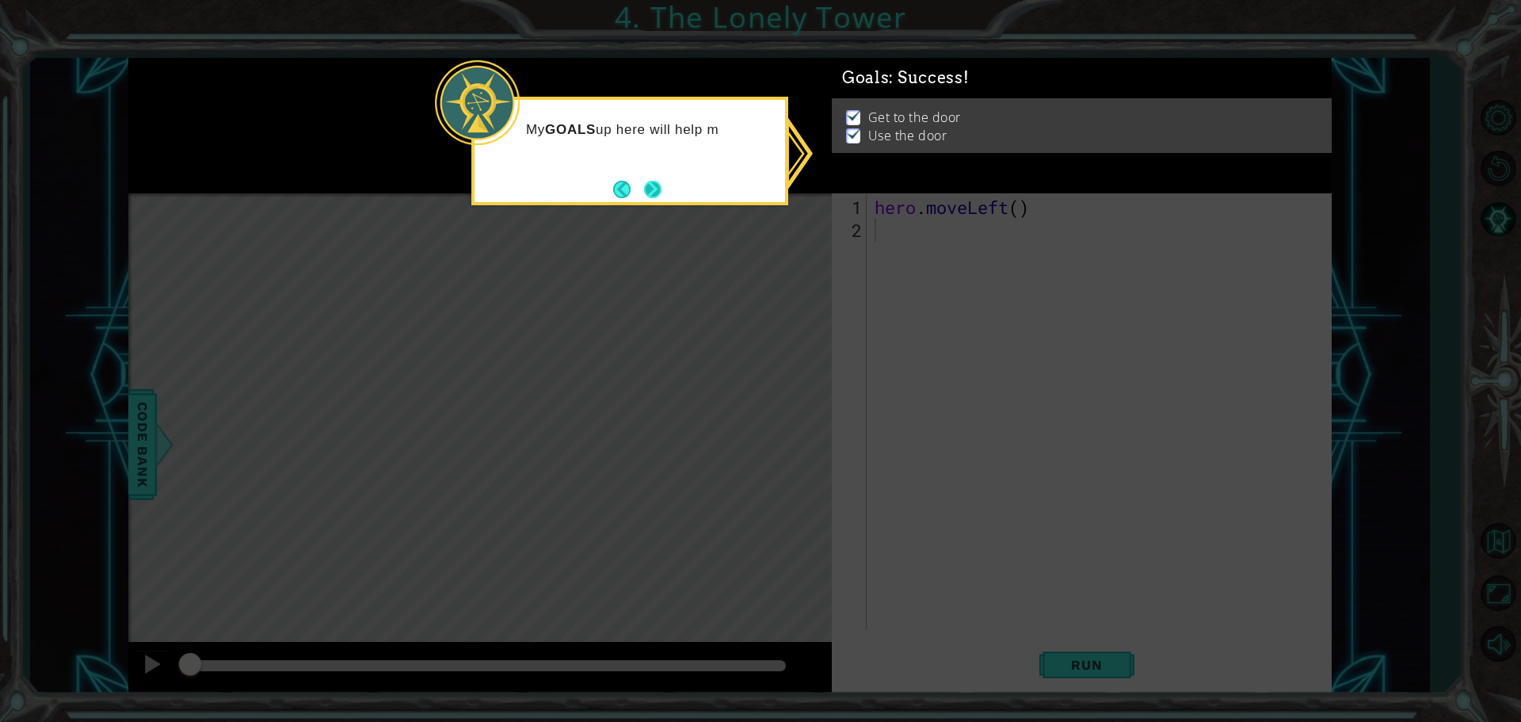
click at [659, 185] on button "Next" at bounding box center [653, 189] width 18 height 18
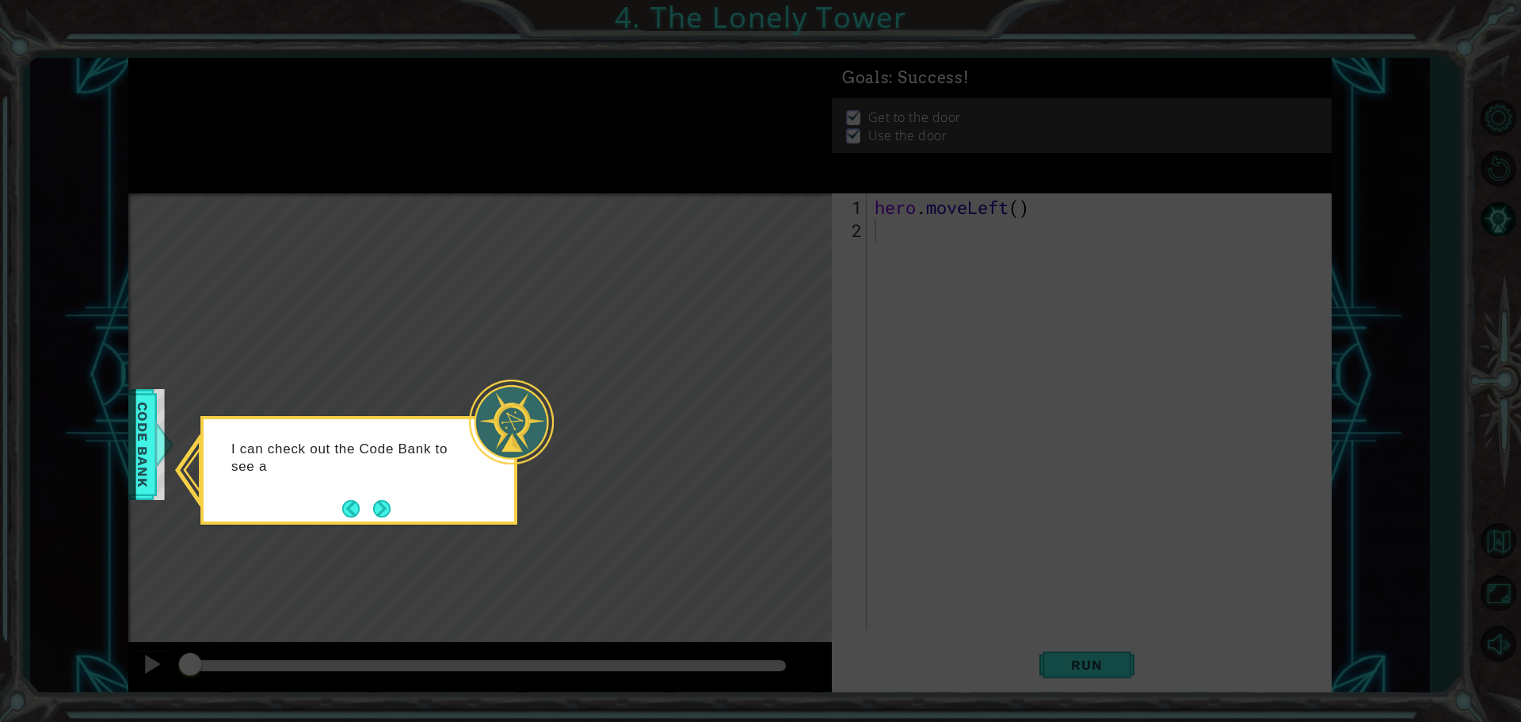
click at [387, 509] on button "Next" at bounding box center [381, 508] width 17 height 17
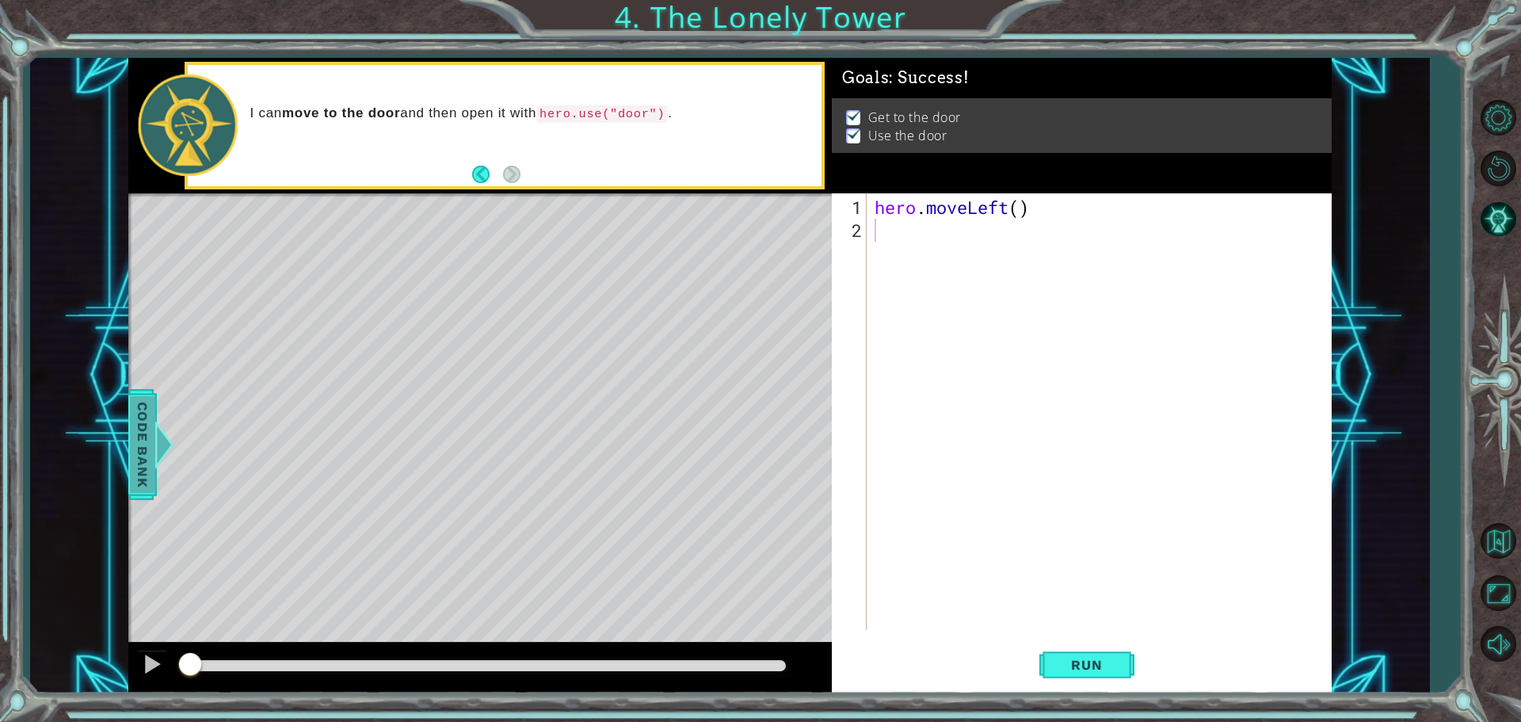
click at [143, 443] on span "Code Bank" at bounding box center [141, 444] width 25 height 97
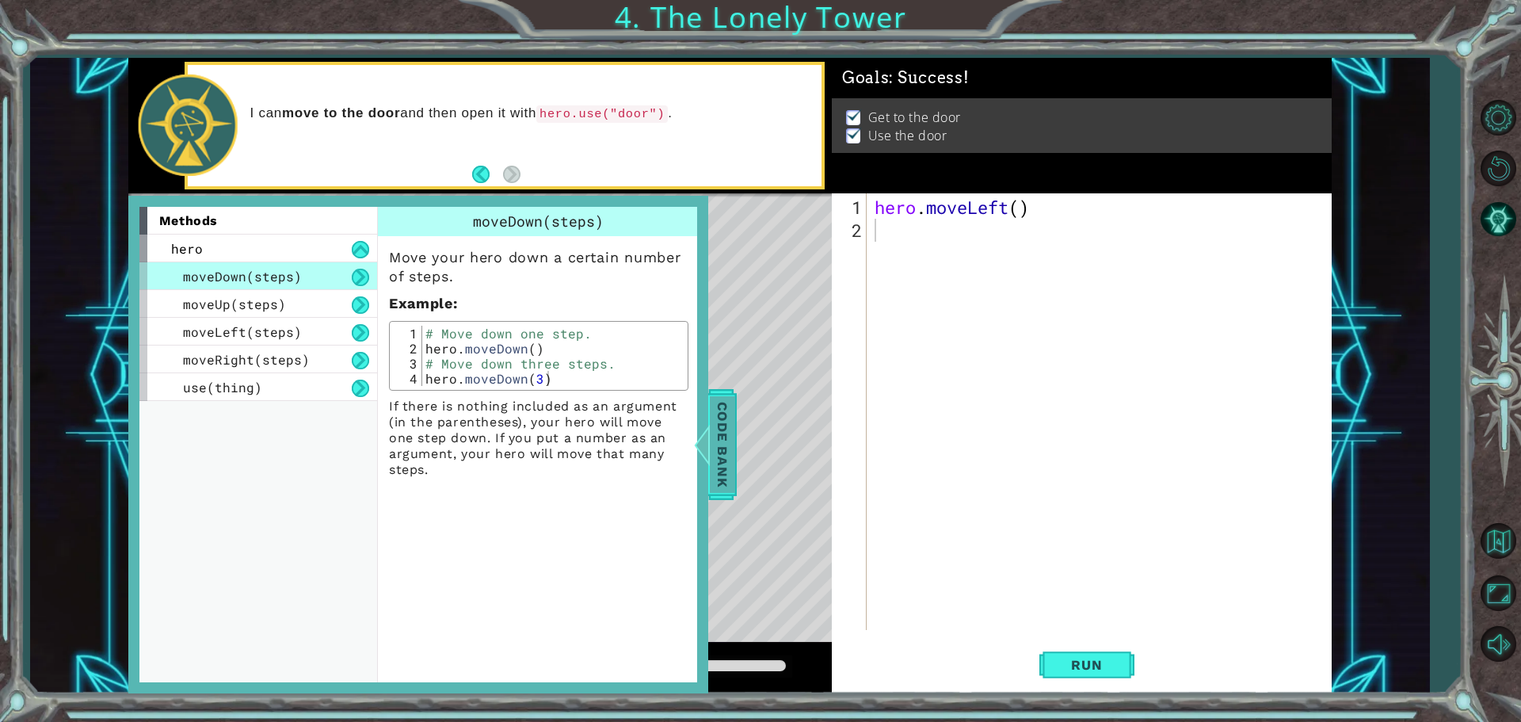
click at [707, 446] on div at bounding box center [698, 445] width 20 height 48
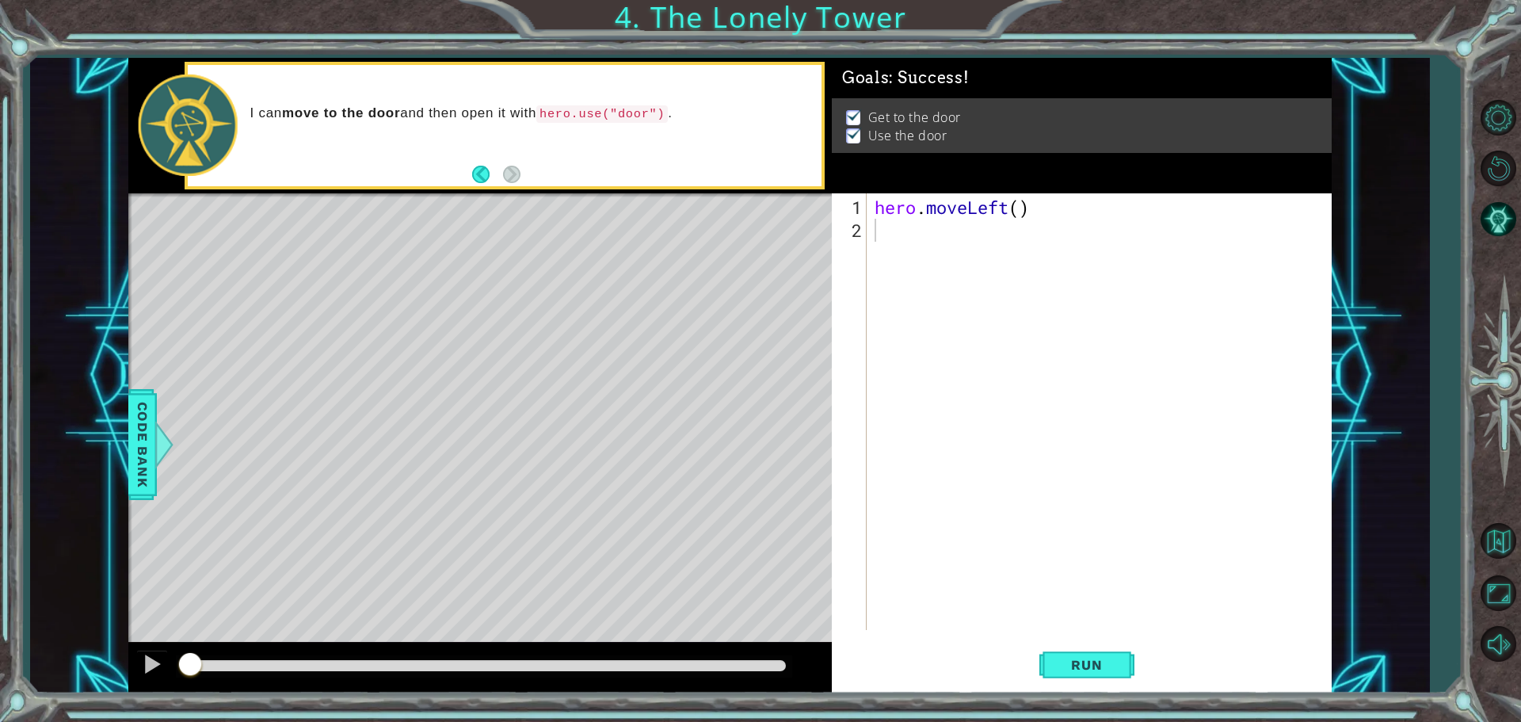
click at [901, 227] on div "hero . moveLeft ( )" at bounding box center [1102, 437] width 463 height 482
type textarea "h"
drag, startPoint x: 1119, startPoint y: 658, endPoint x: 1091, endPoint y: 344, distance: 314.9
click at [1118, 649] on button "Run" at bounding box center [1086, 664] width 95 height 50
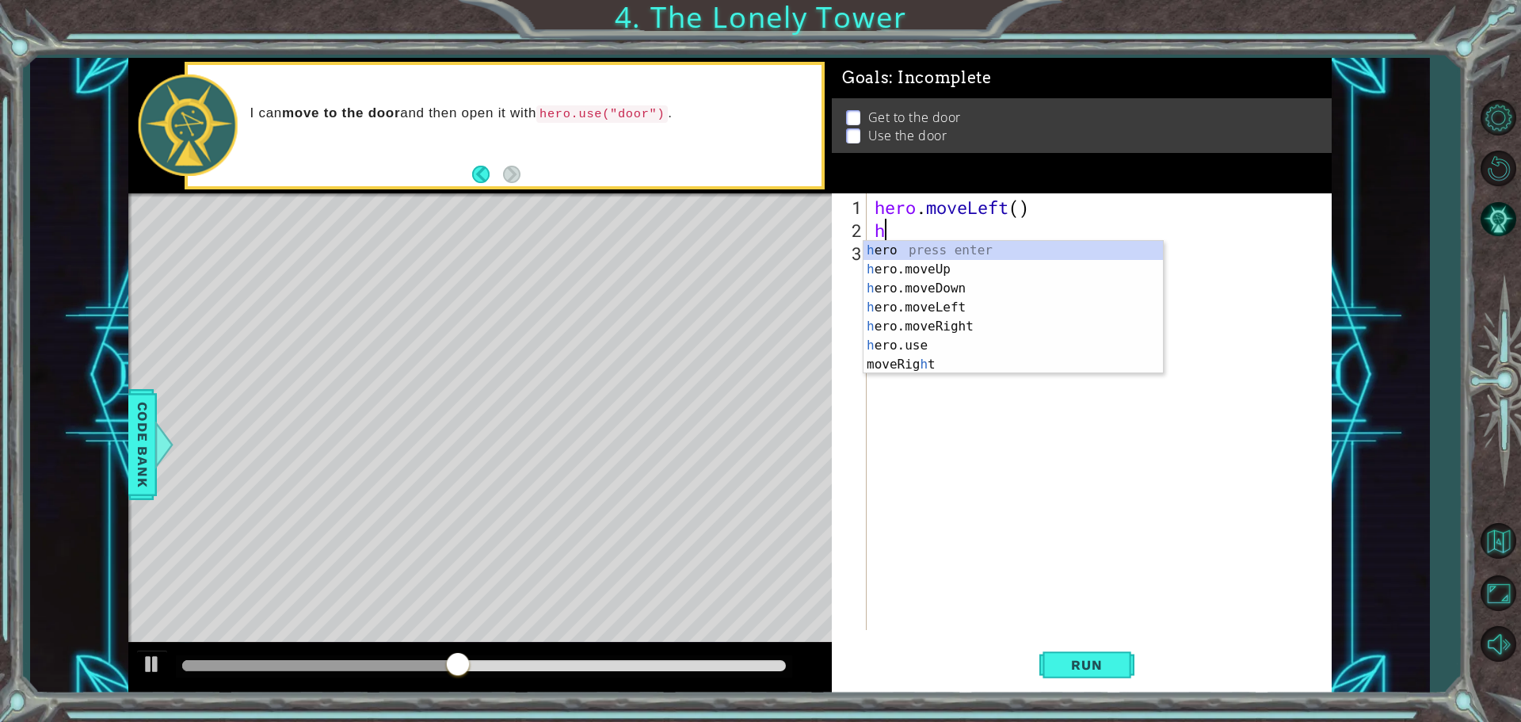
type textarea "her"
click at [960, 303] on div "her o press enter her o.moveUp press enter her o.moveDown press enter her o.mov…" at bounding box center [1012, 317] width 299 height 152
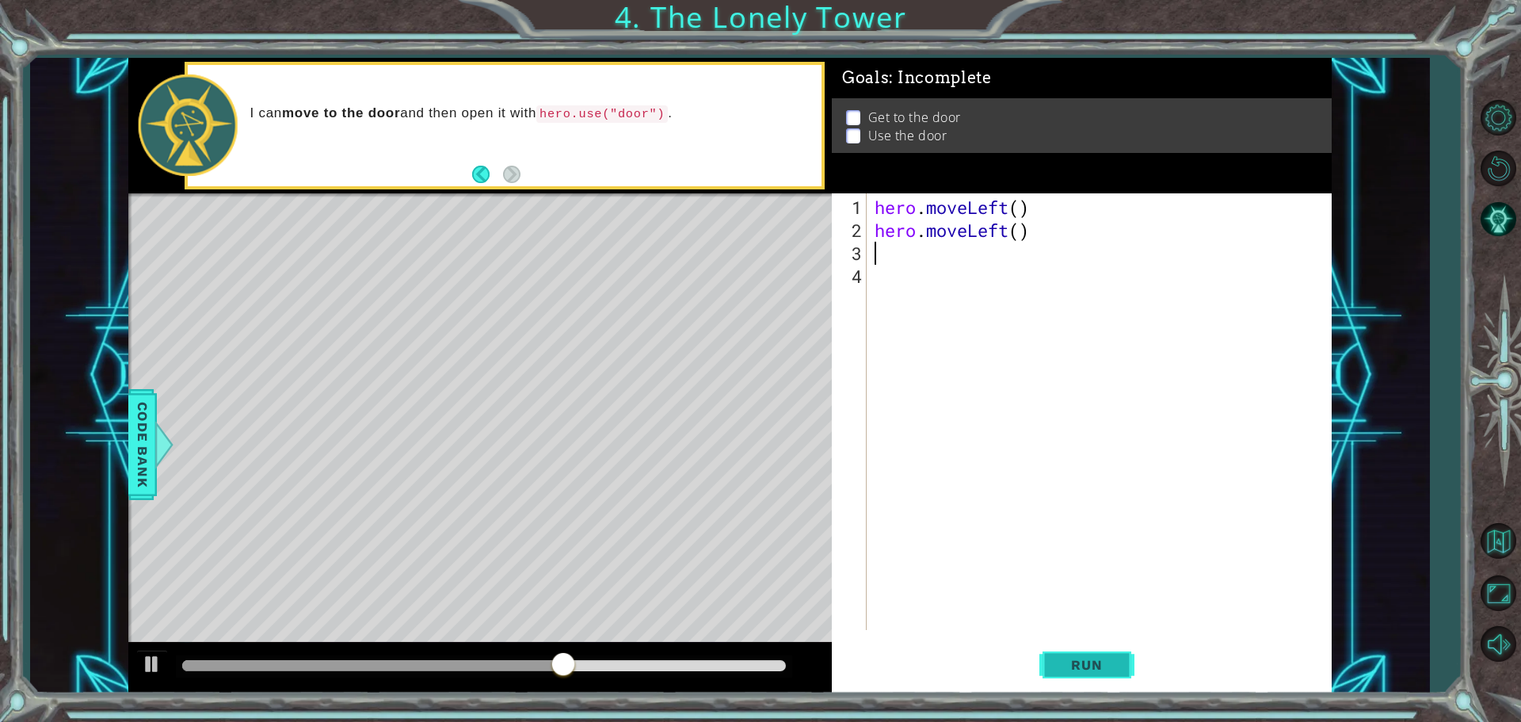
click at [1098, 658] on span "Run" at bounding box center [1086, 665] width 63 height 16
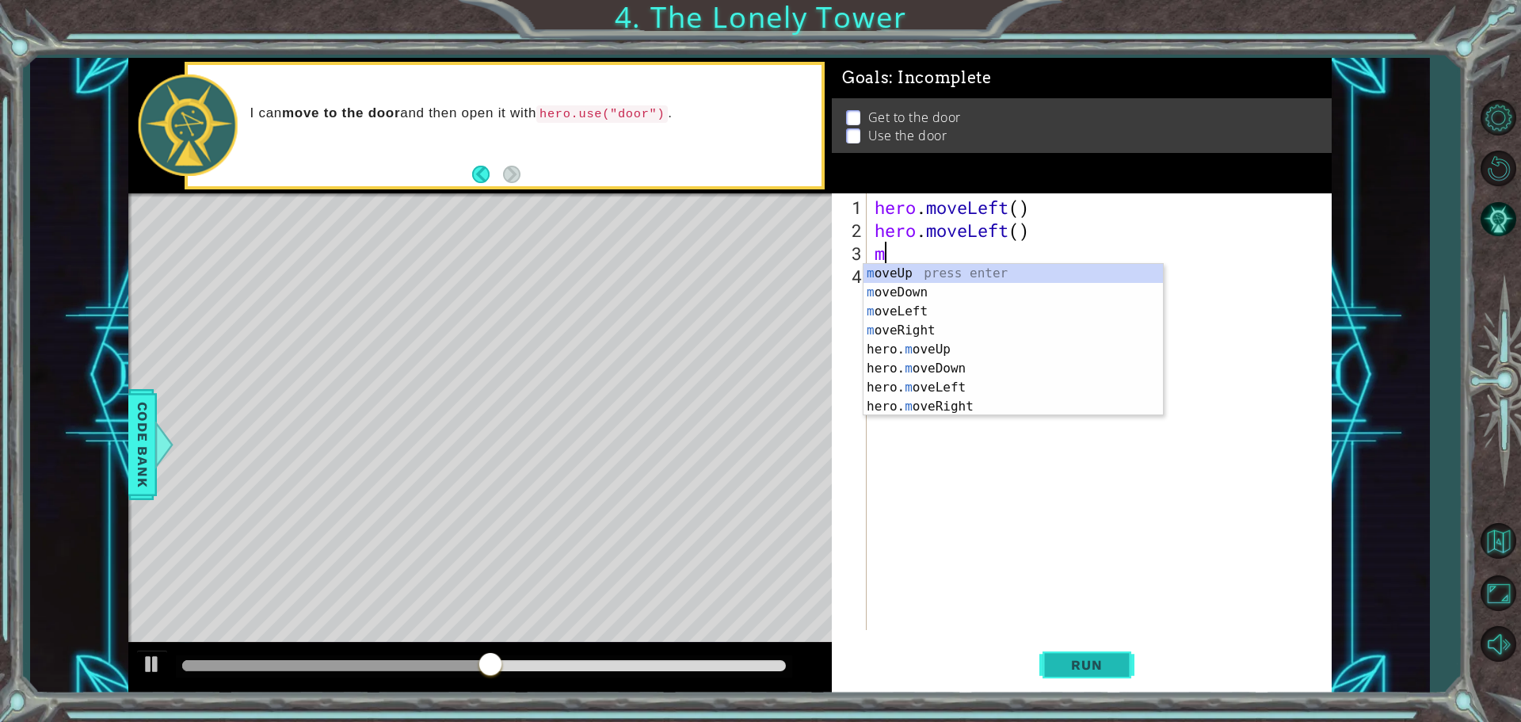
type textarea "mo"
click at [921, 344] on div "mo veUp press enter mo veDown press enter mo veLeft press enter mo veRight pres…" at bounding box center [1012, 359] width 299 height 190
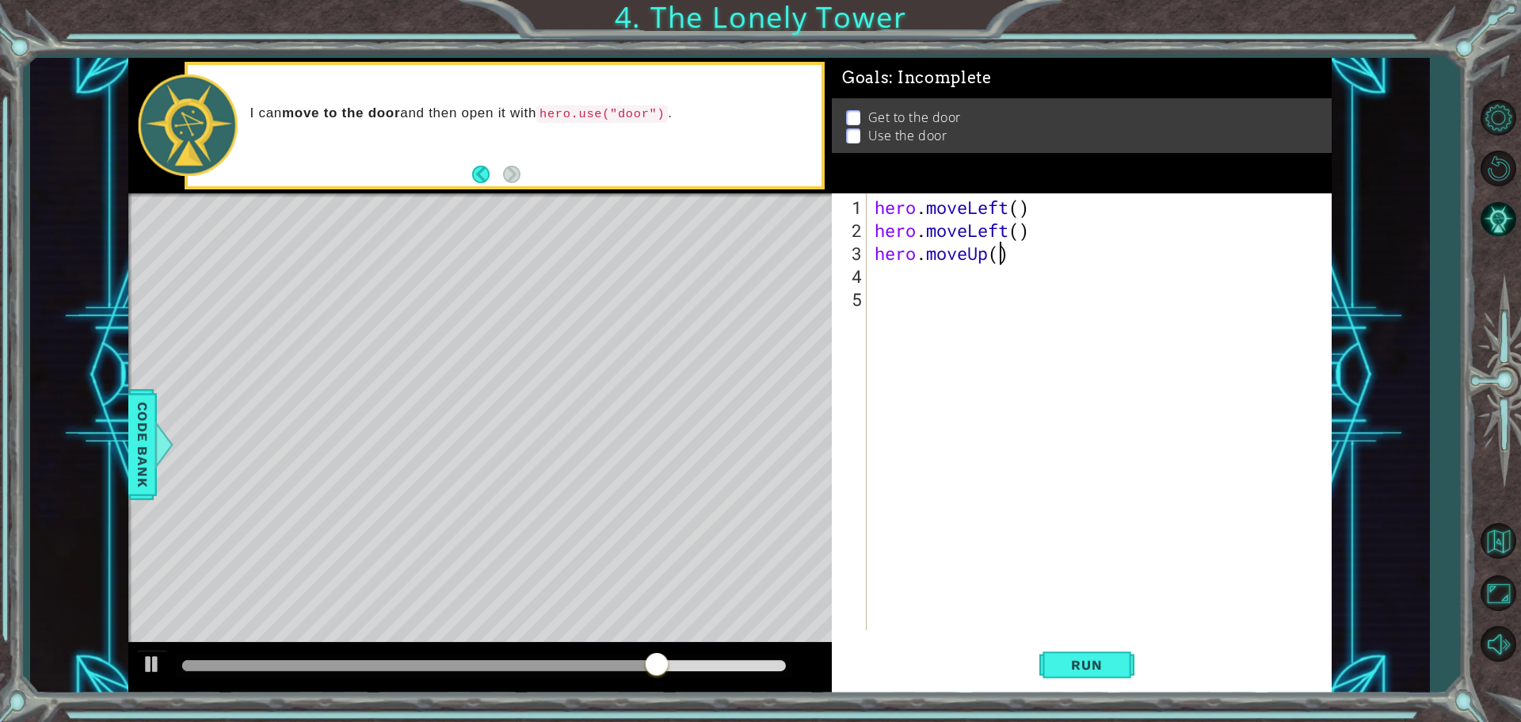
click at [1001, 254] on div "hero . moveLeft ( ) hero . moveLeft ( ) hero . moveUp ( )" at bounding box center [1102, 437] width 463 height 482
type textarea "hero.moveUp(2)"
click at [1096, 676] on button "Run" at bounding box center [1086, 664] width 95 height 50
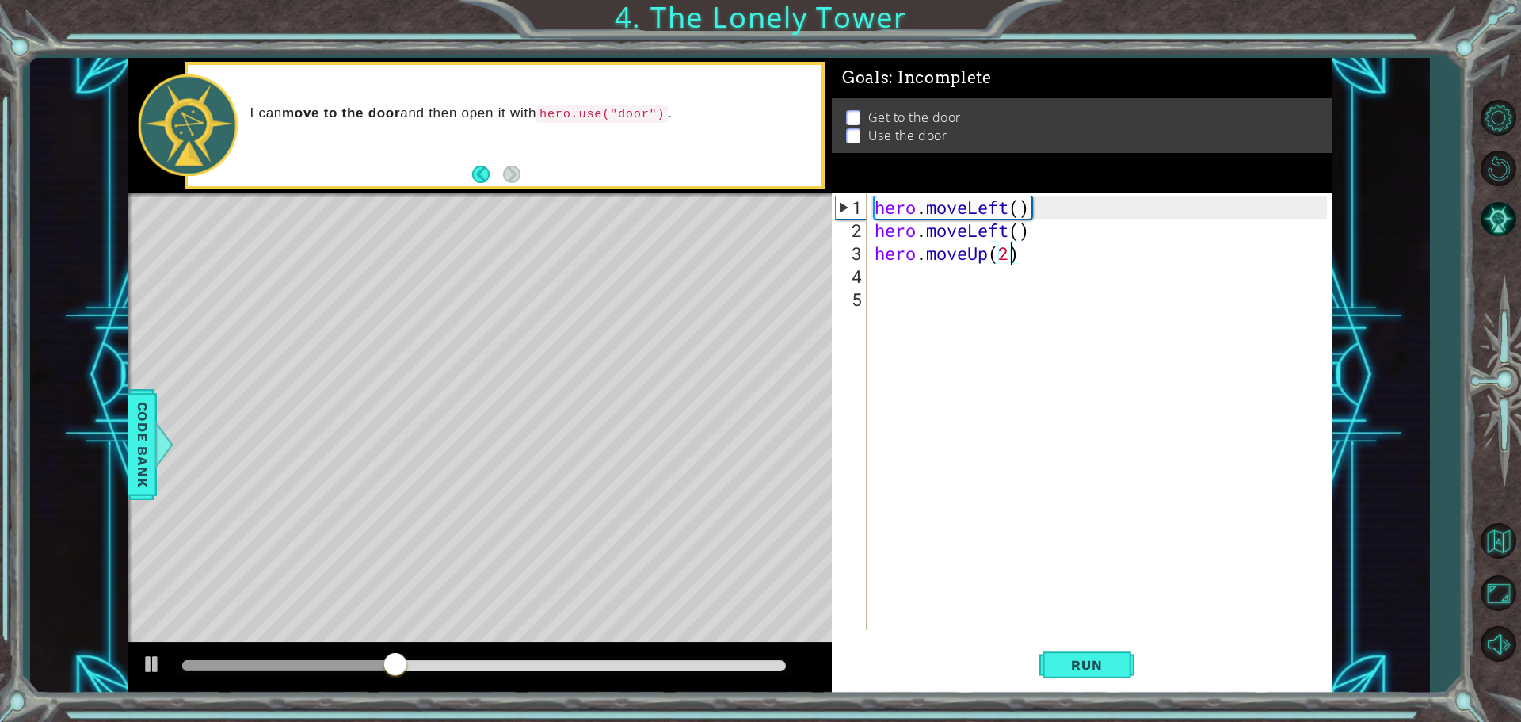
click at [883, 280] on div "hero . moveLeft ( ) hero . moveLeft ( ) hero . moveUp ( 2 )" at bounding box center [1102, 437] width 463 height 482
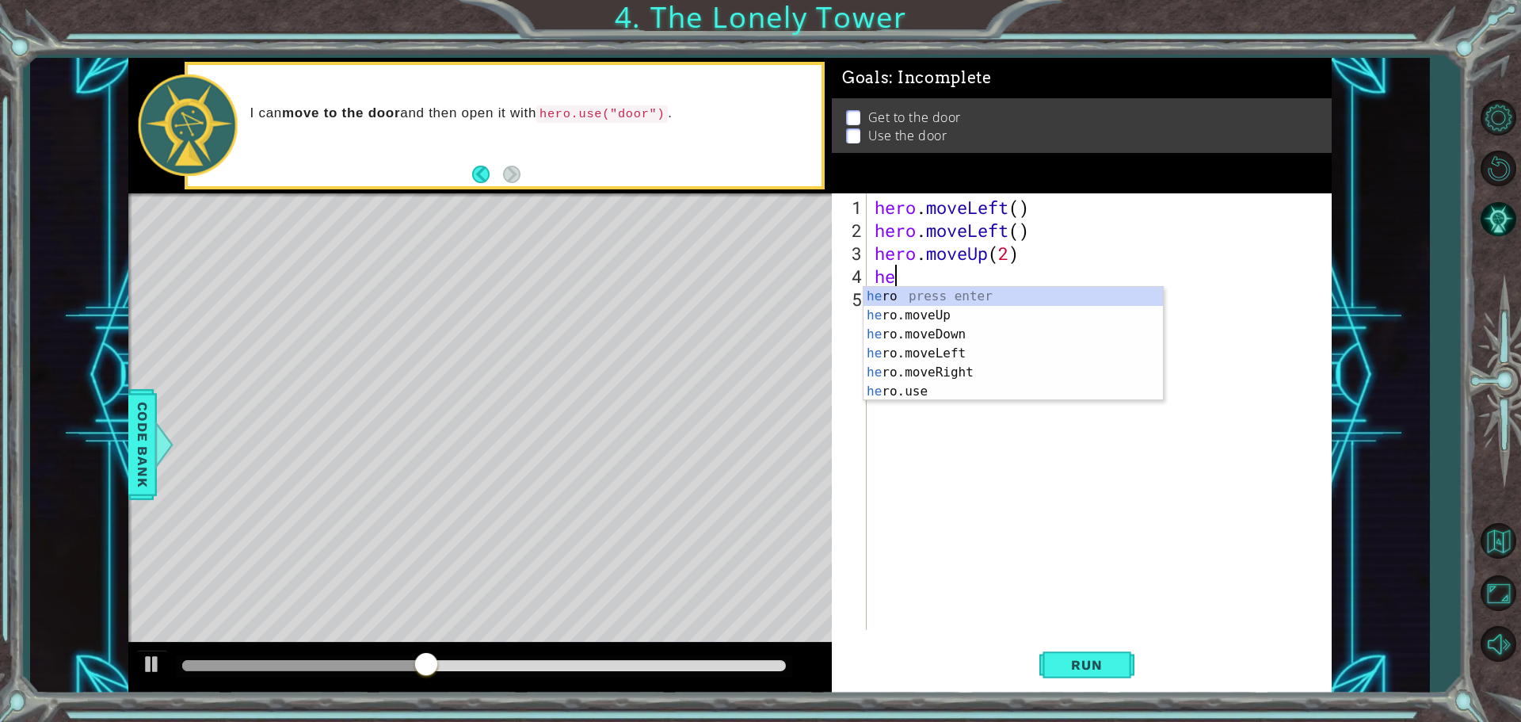
type textarea "hero"
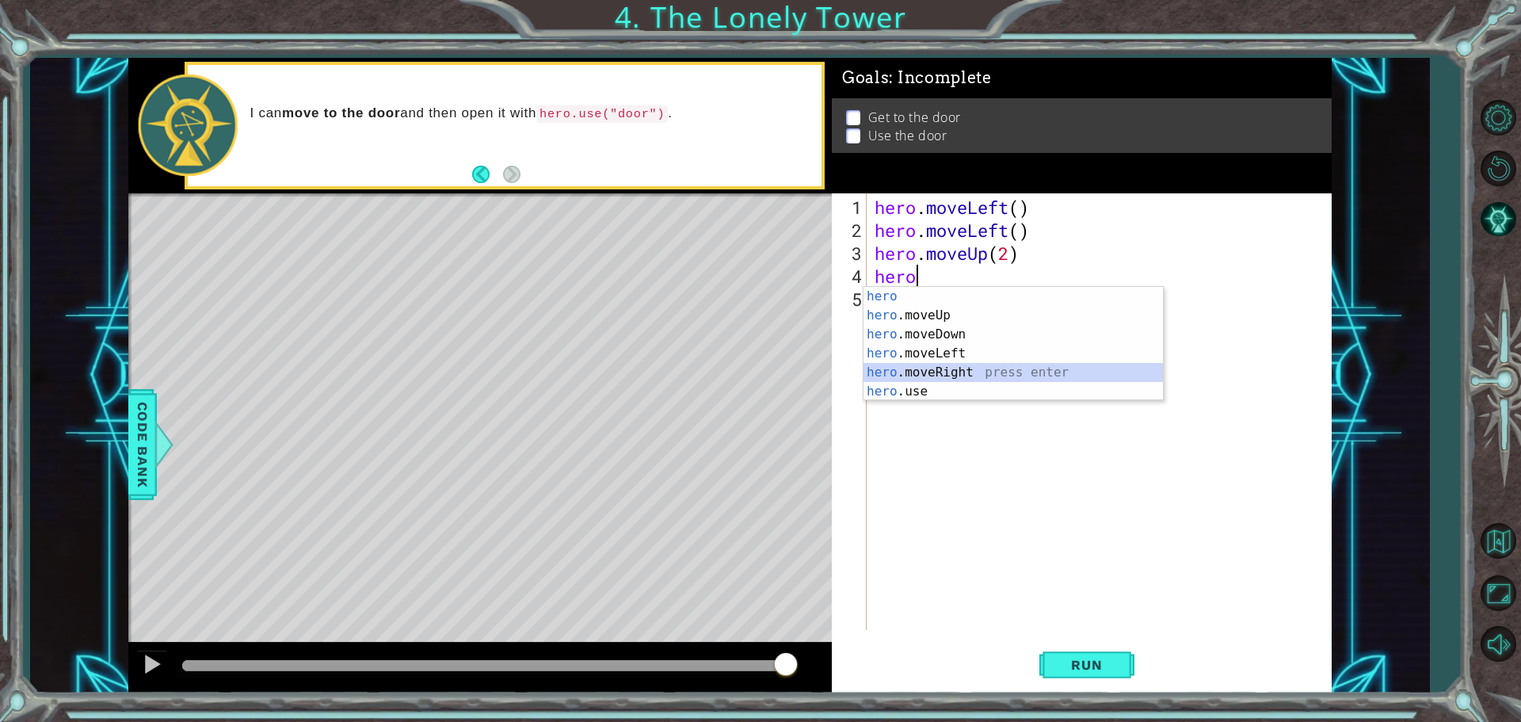
click at [943, 373] on div "hero press enter hero .moveUp press enter hero .moveDown press enter hero .move…" at bounding box center [1012, 363] width 299 height 152
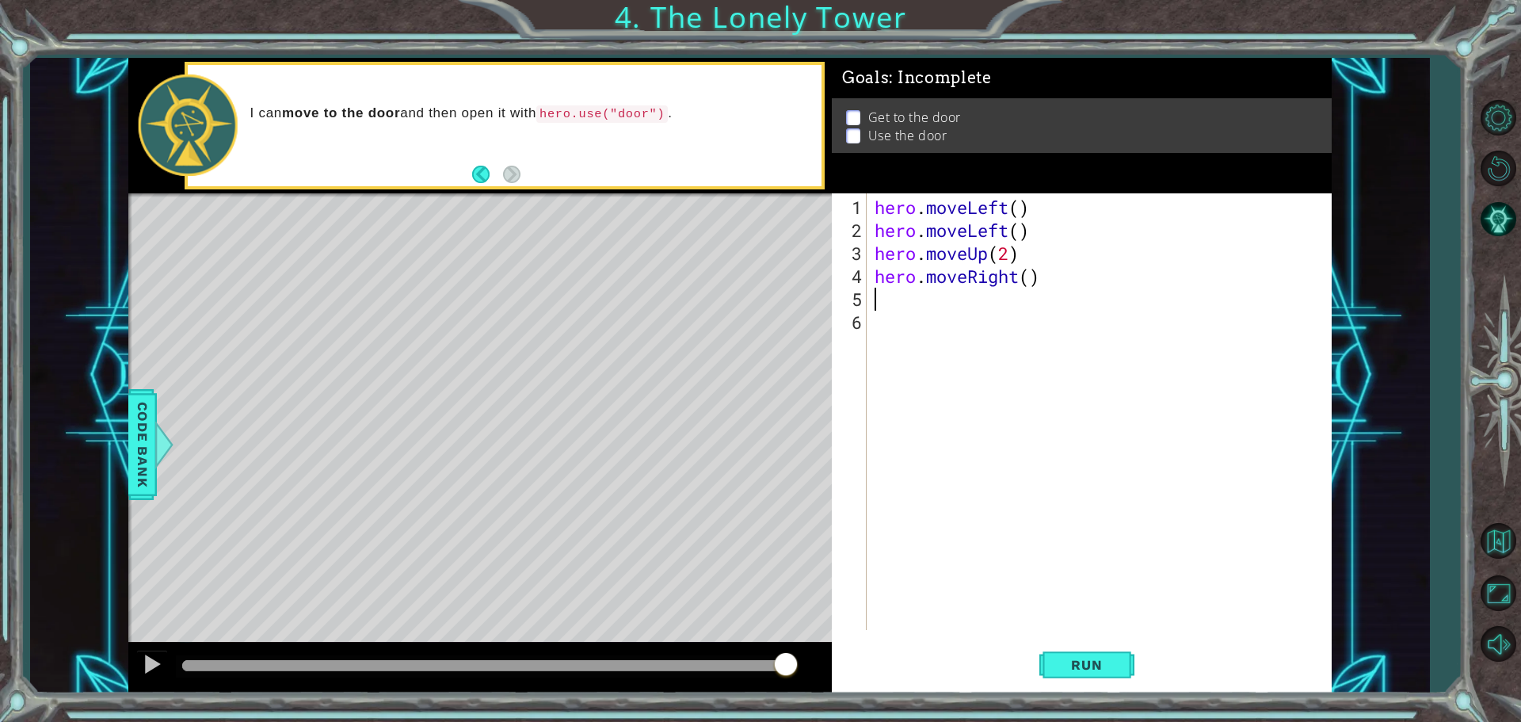
click at [1031, 278] on div "hero . moveLeft ( ) hero . moveLeft ( ) hero . moveUp ( 2 ) hero . moveRight ( )" at bounding box center [1102, 437] width 463 height 482
type textarea "hero.moveRight(2)"
click at [1069, 664] on span "Run" at bounding box center [1086, 665] width 63 height 16
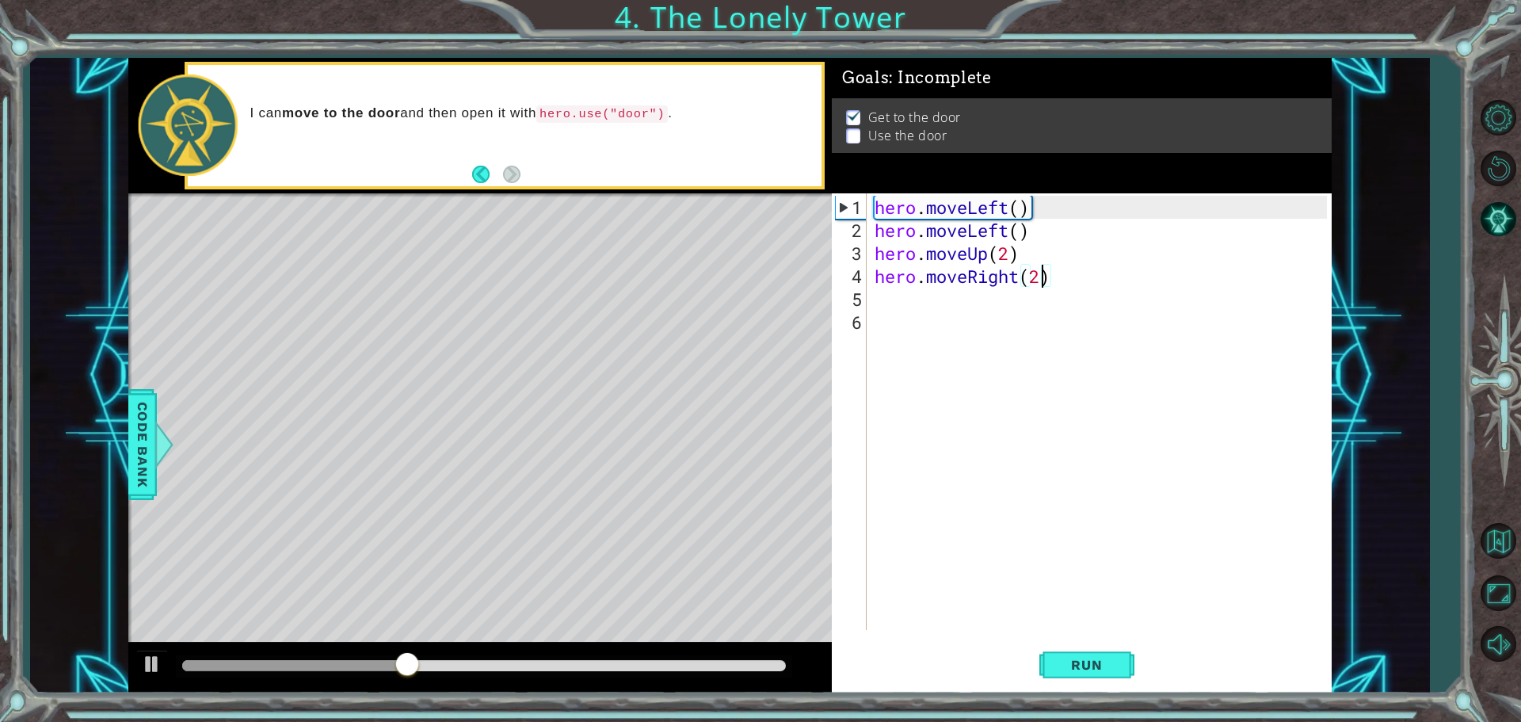
click at [889, 302] on div "hero . moveLeft ( ) hero . moveLeft ( ) hero . moveUp ( 2 ) hero . moveRight ( …" at bounding box center [1102, 437] width 463 height 482
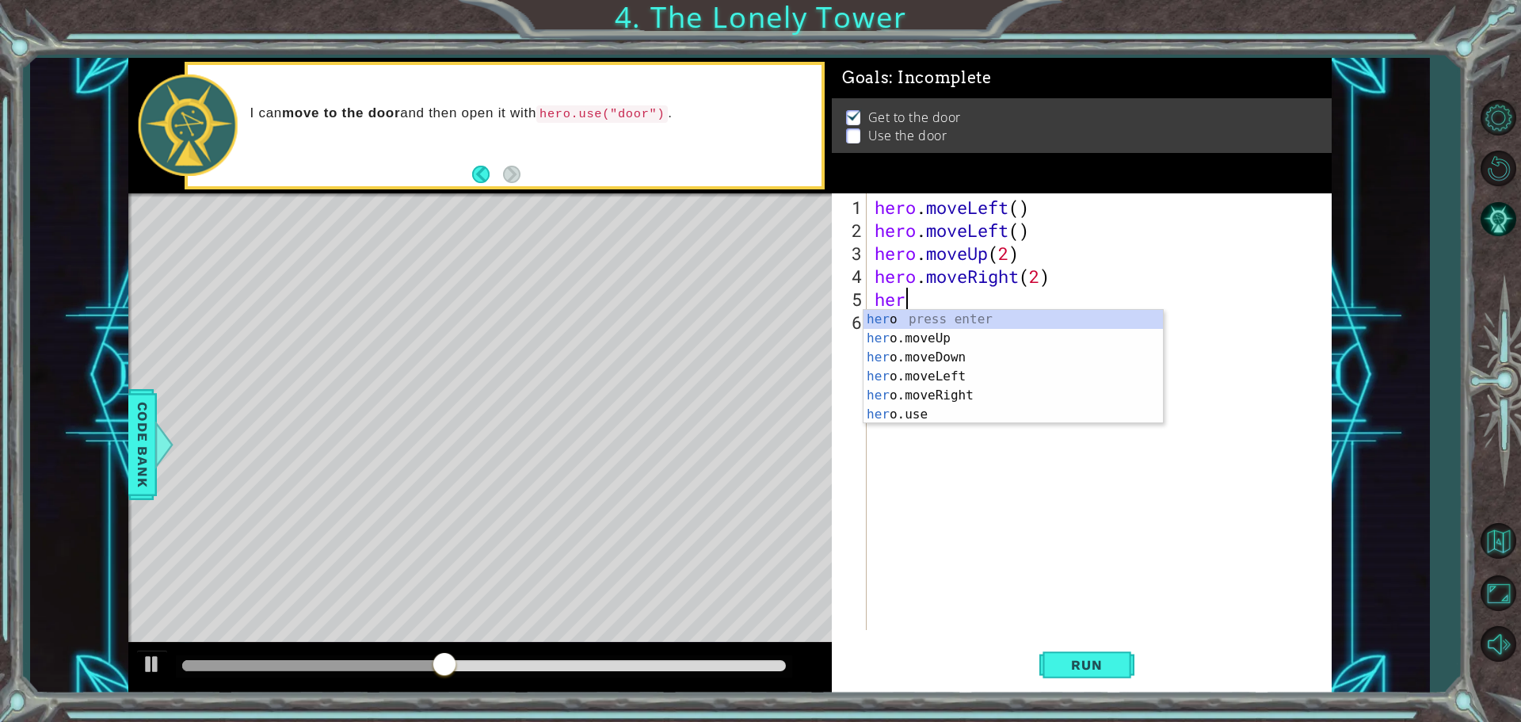
scroll to position [0, 1]
click at [950, 417] on div "hero press enter hero .moveUp press enter hero .moveDown press enter hero .move…" at bounding box center [1012, 386] width 299 height 152
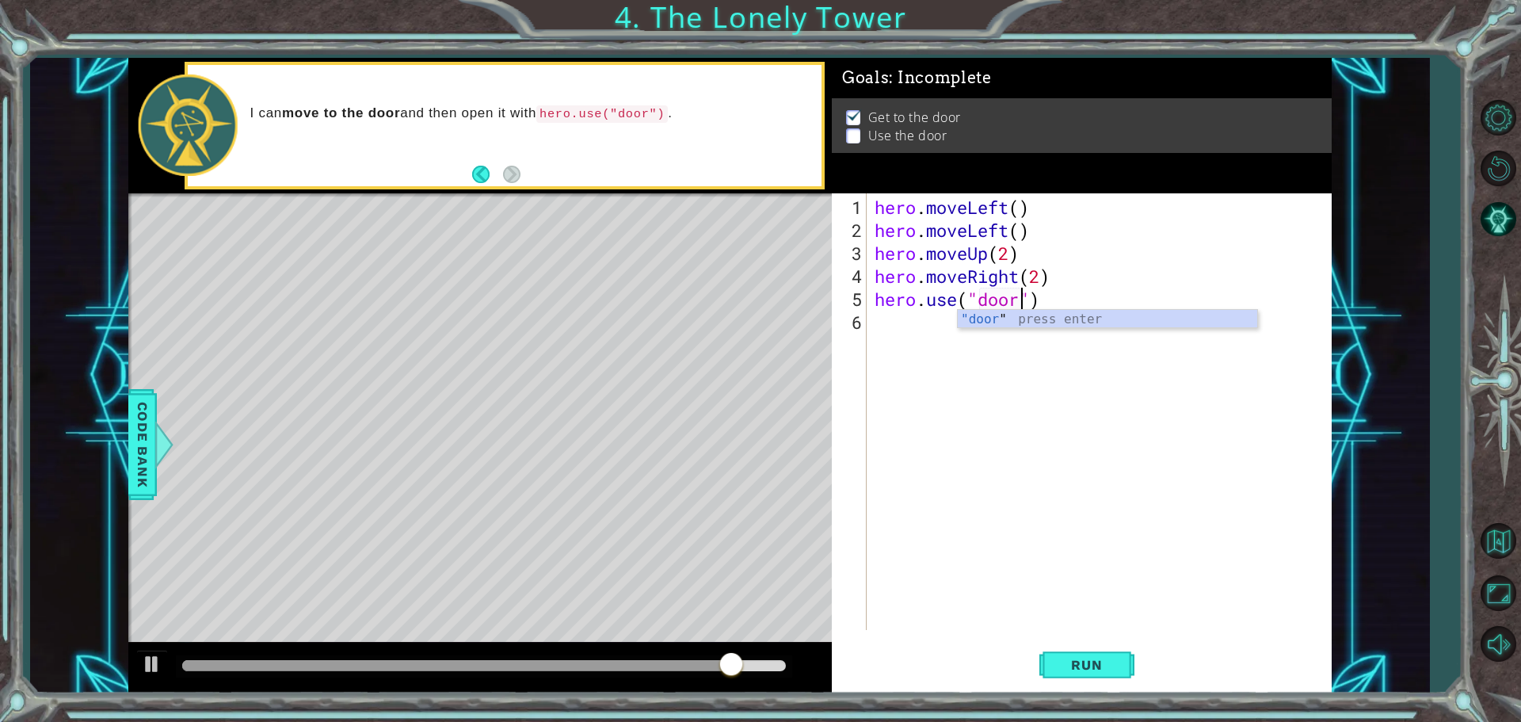
scroll to position [0, 6]
type textarea "hero.use("door")"
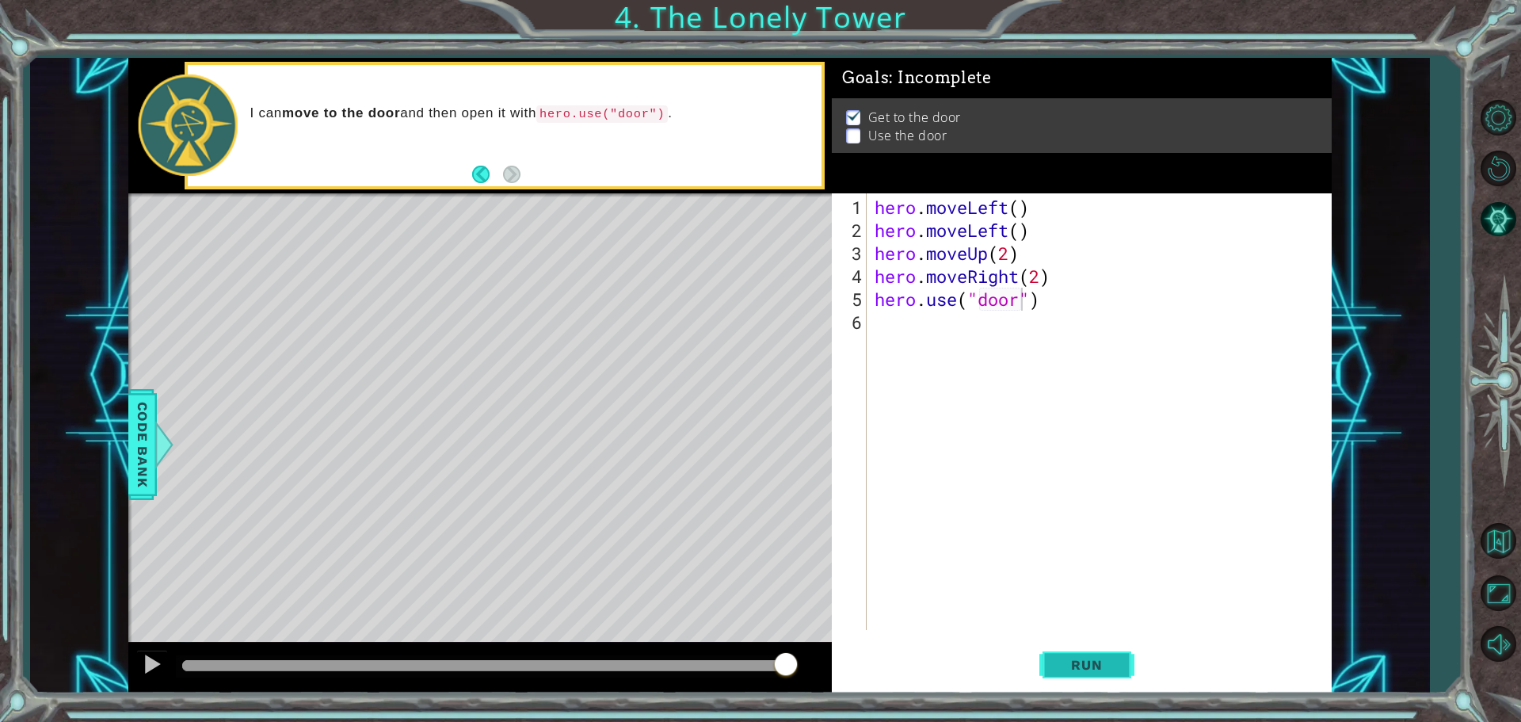
click at [1092, 660] on span "Run" at bounding box center [1086, 665] width 63 height 16
